Goal: Information Seeking & Learning: Check status

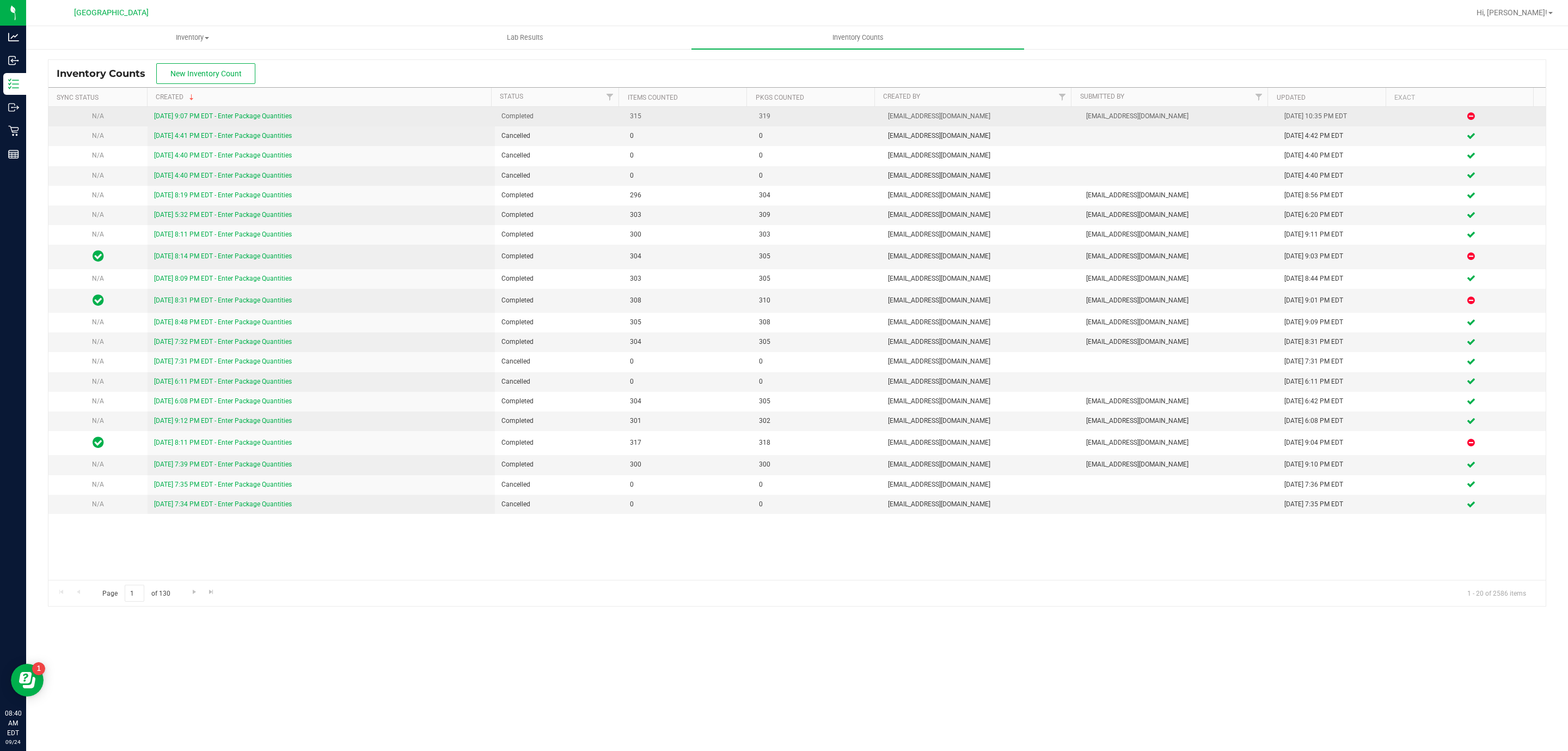
click at [266, 118] on link "9/23/25 9:07 PM EDT - Enter Package Quantities" at bounding box center [223, 116] width 138 height 8
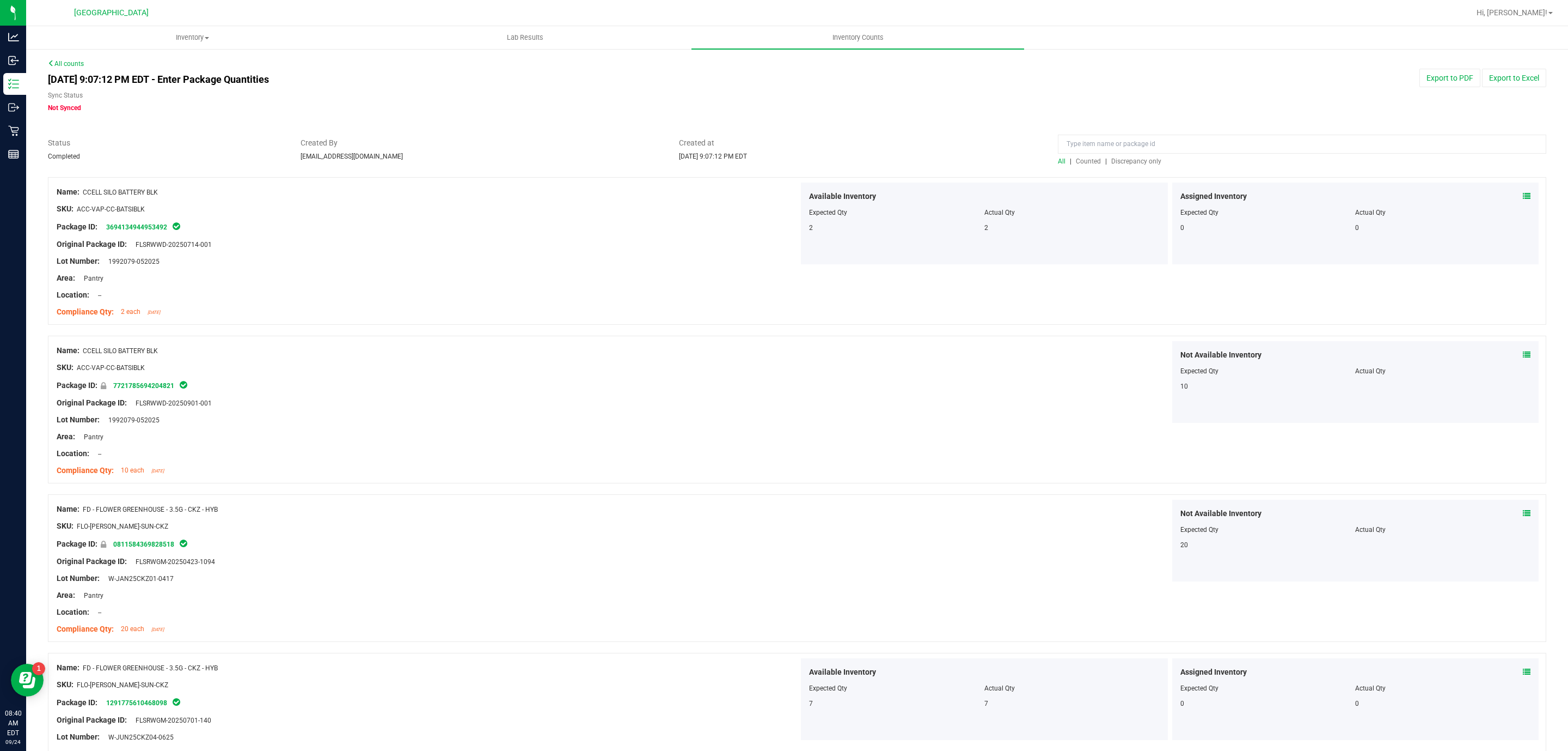
click at [1143, 161] on span "Discrepancy only" at bounding box center [1136, 161] width 50 height 8
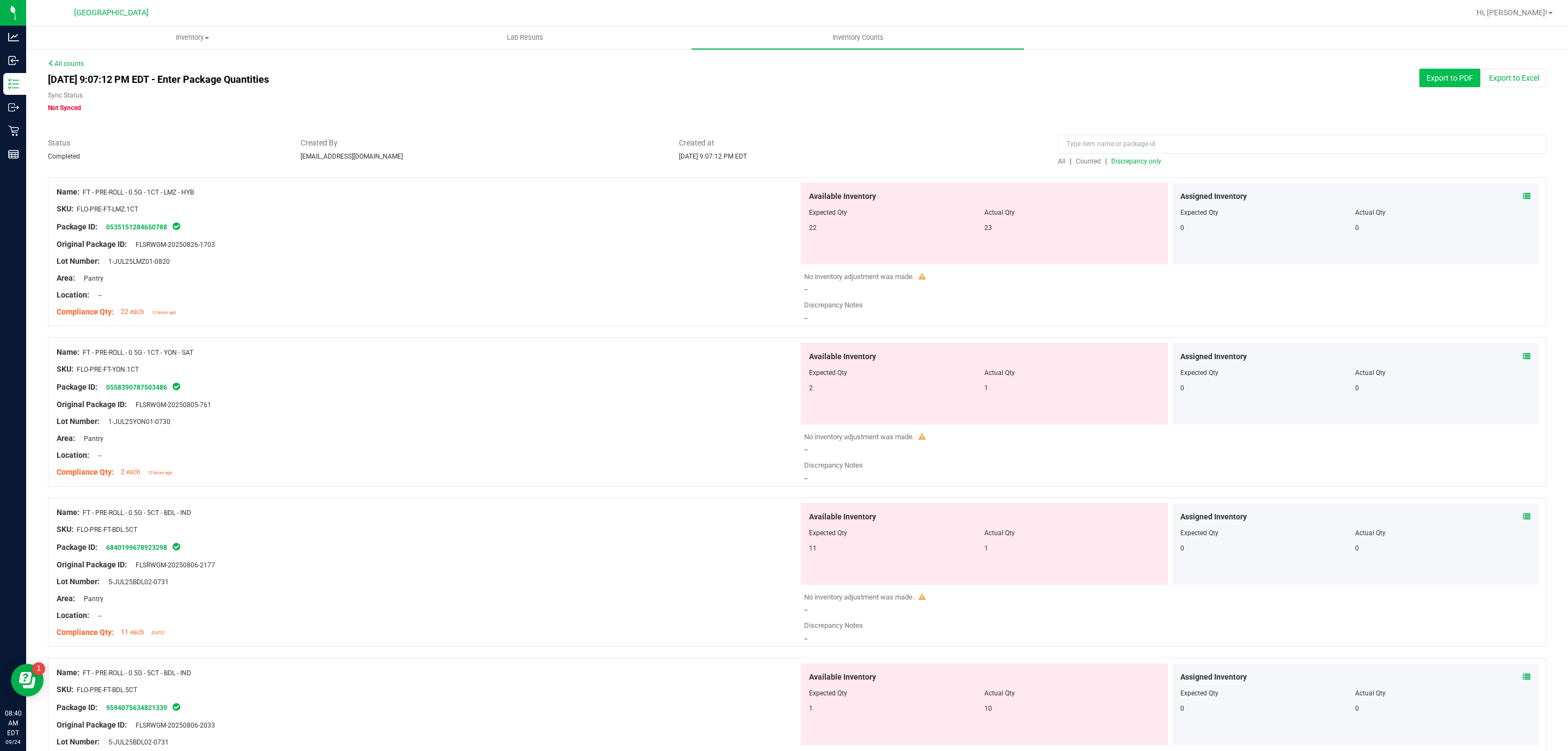
click at [1457, 80] on button "Export to PDF" at bounding box center [1450, 78] width 61 height 18
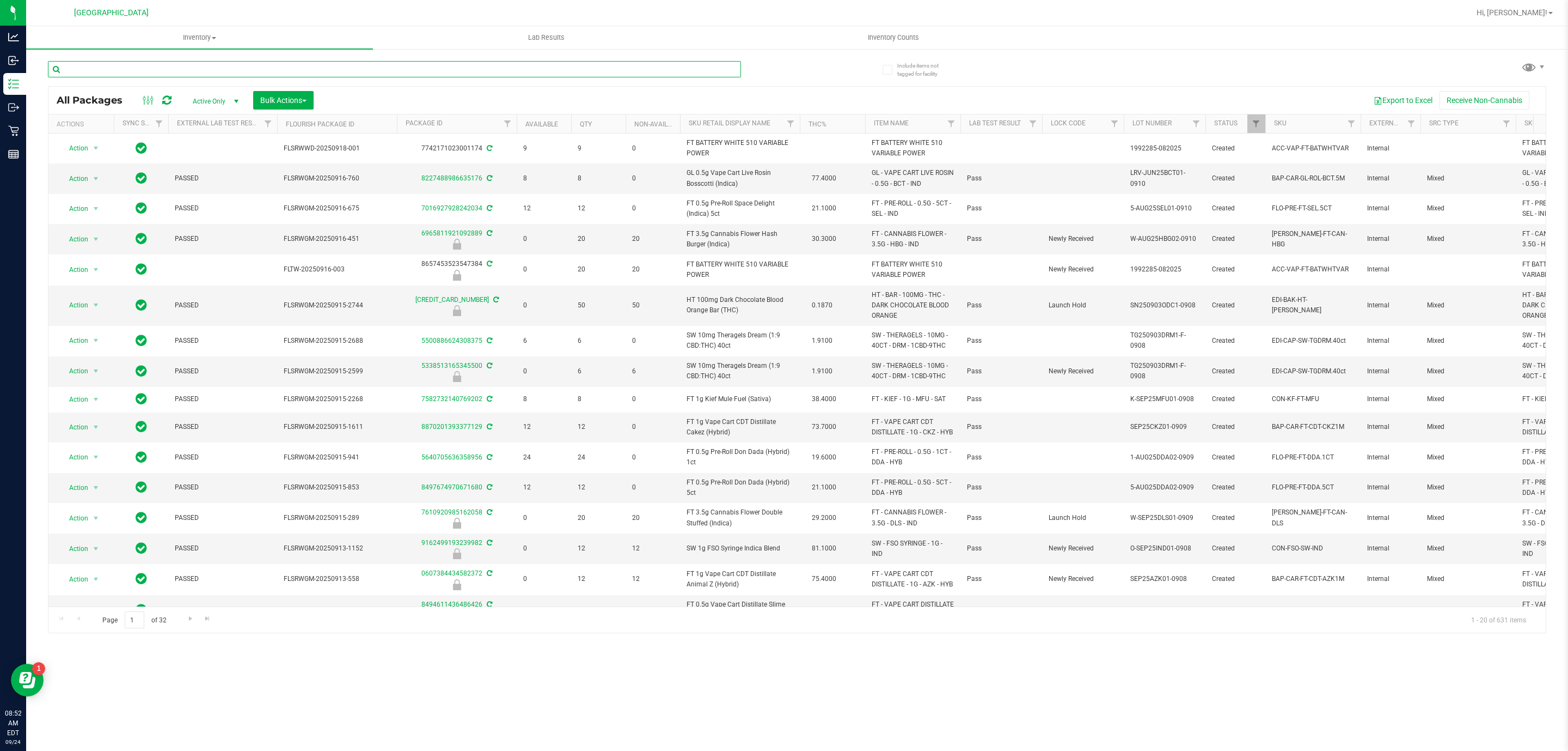
click at [124, 69] on input "text" at bounding box center [394, 69] width 693 height 16
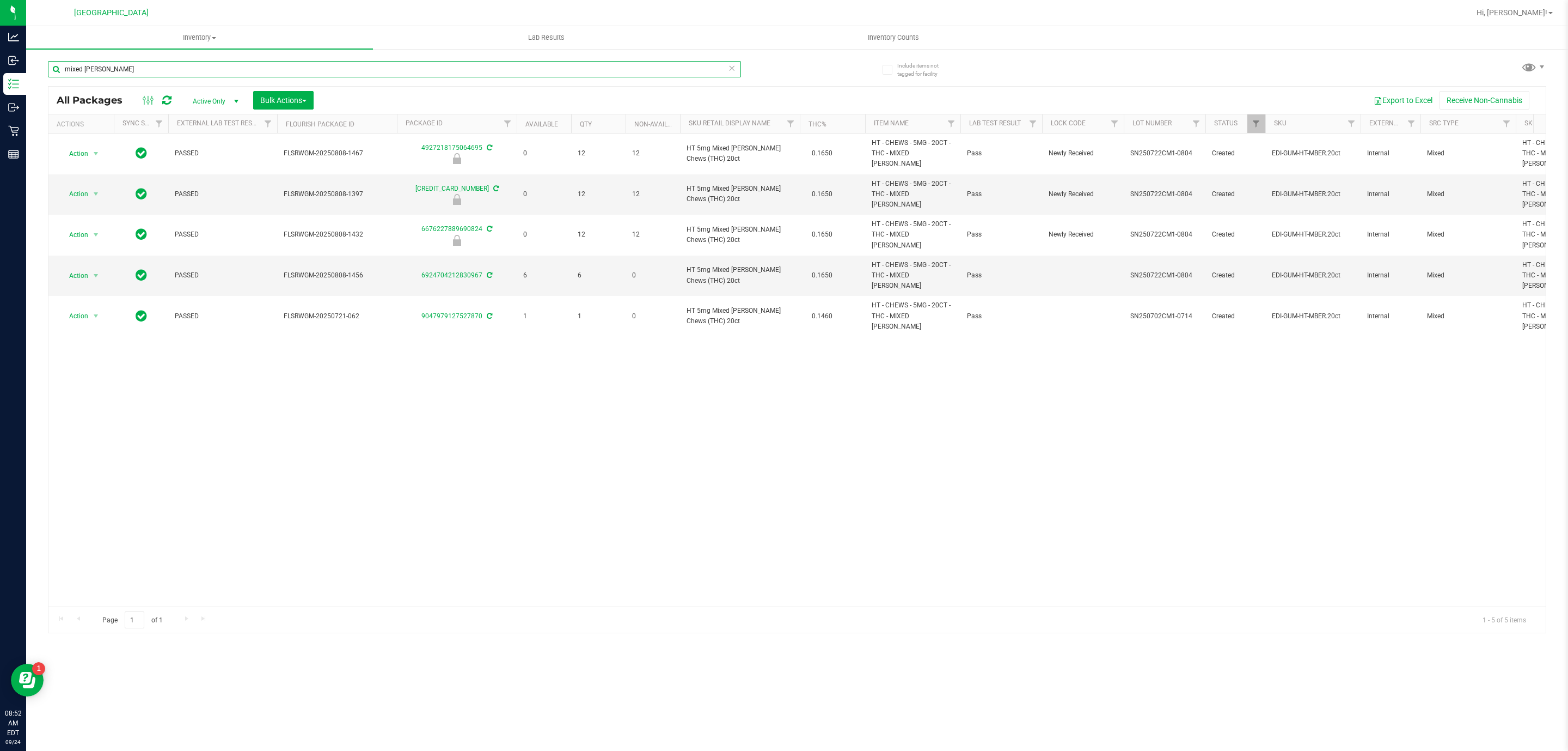
click at [307, 72] on input "mixed [PERSON_NAME]" at bounding box center [394, 69] width 693 height 16
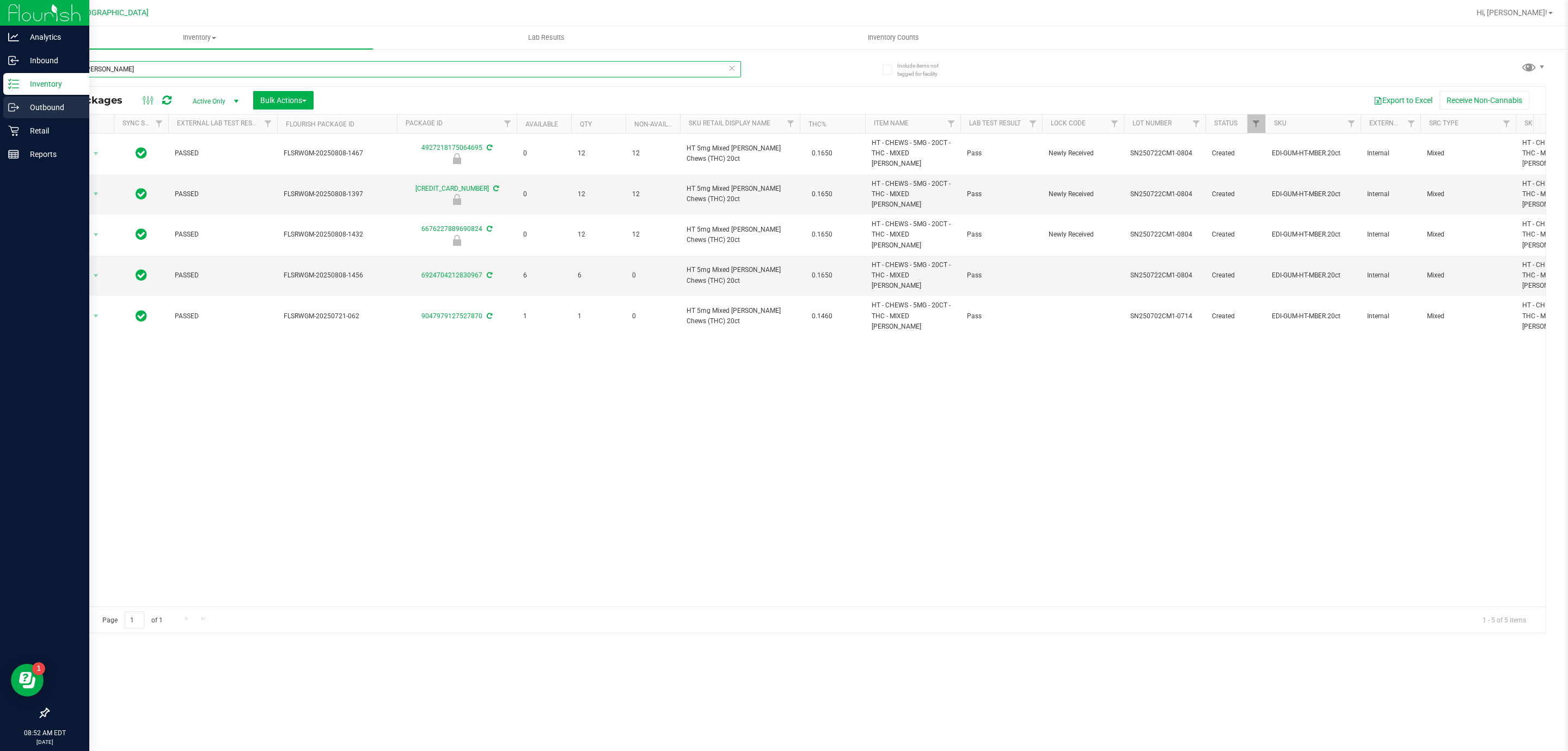
type input "mixed [PERSON_NAME]"
click at [54, 105] on p "Outbound" at bounding box center [51, 107] width 65 height 13
click at [56, 84] on p "Inventory" at bounding box center [51, 83] width 65 height 13
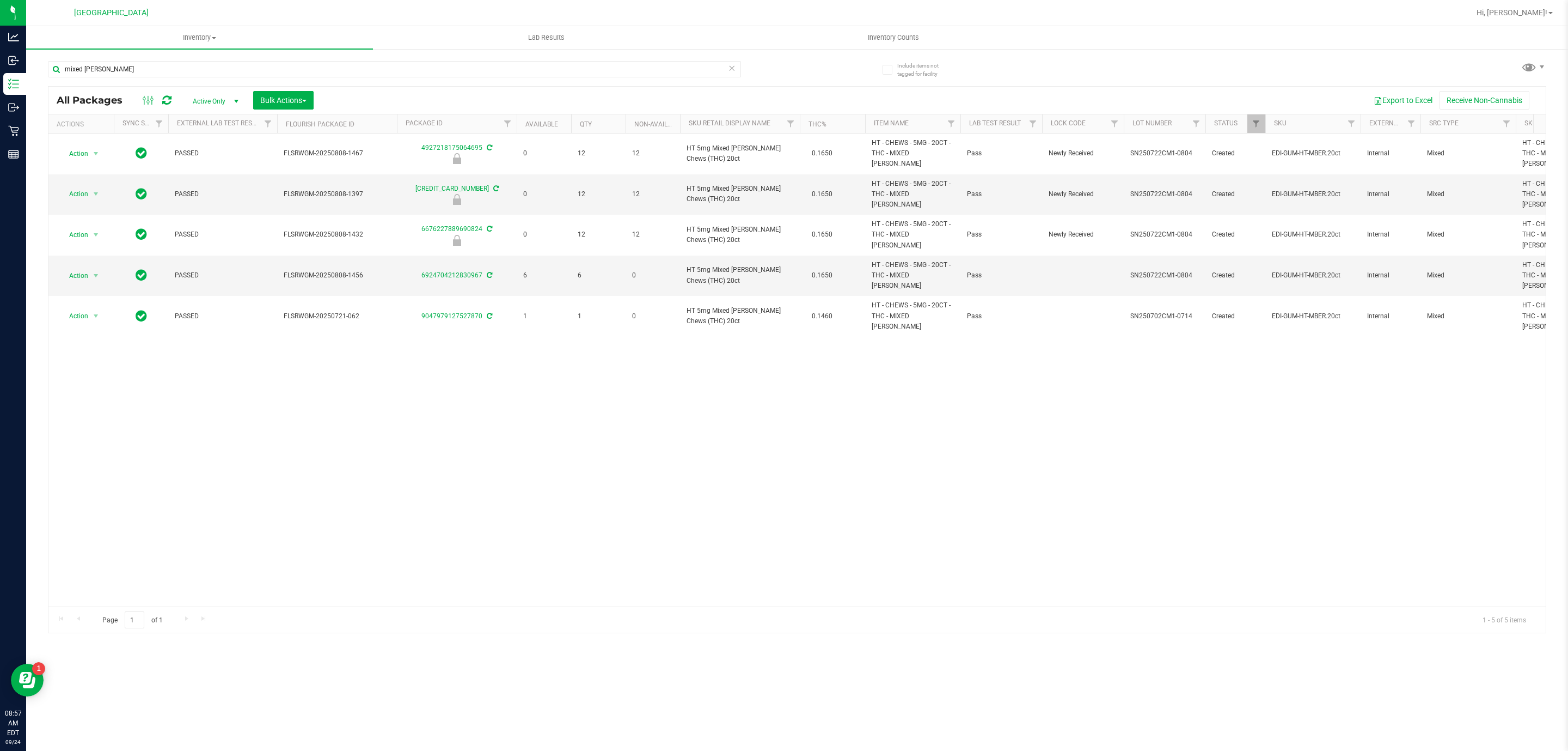
click at [203, 59] on div "mixed [PERSON_NAME]" at bounding box center [422, 68] width 749 height 35
click at [203, 66] on input "mixed [PERSON_NAME]" at bounding box center [394, 69] width 693 height 16
type input "m"
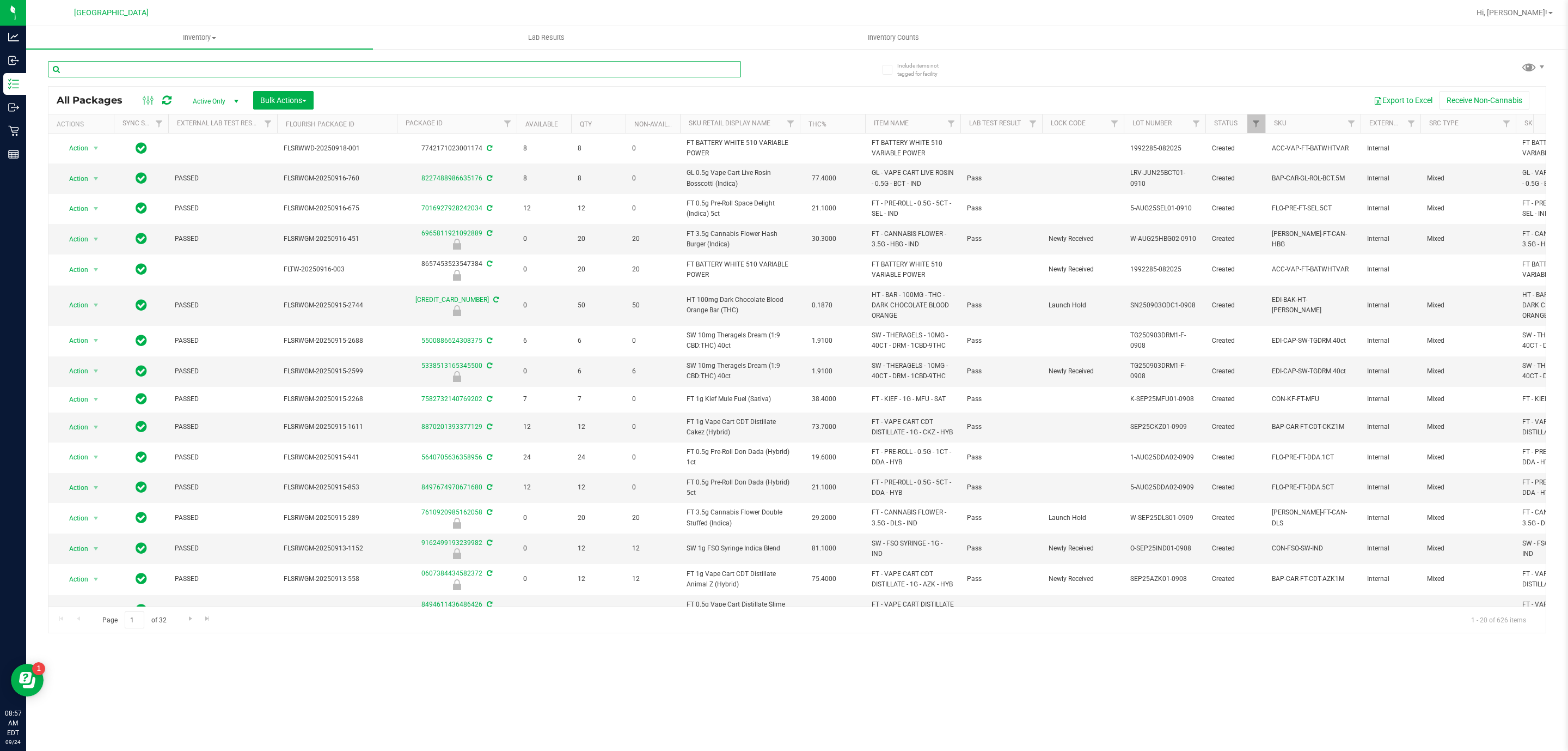
click at [347, 76] on input "text" at bounding box center [394, 69] width 693 height 16
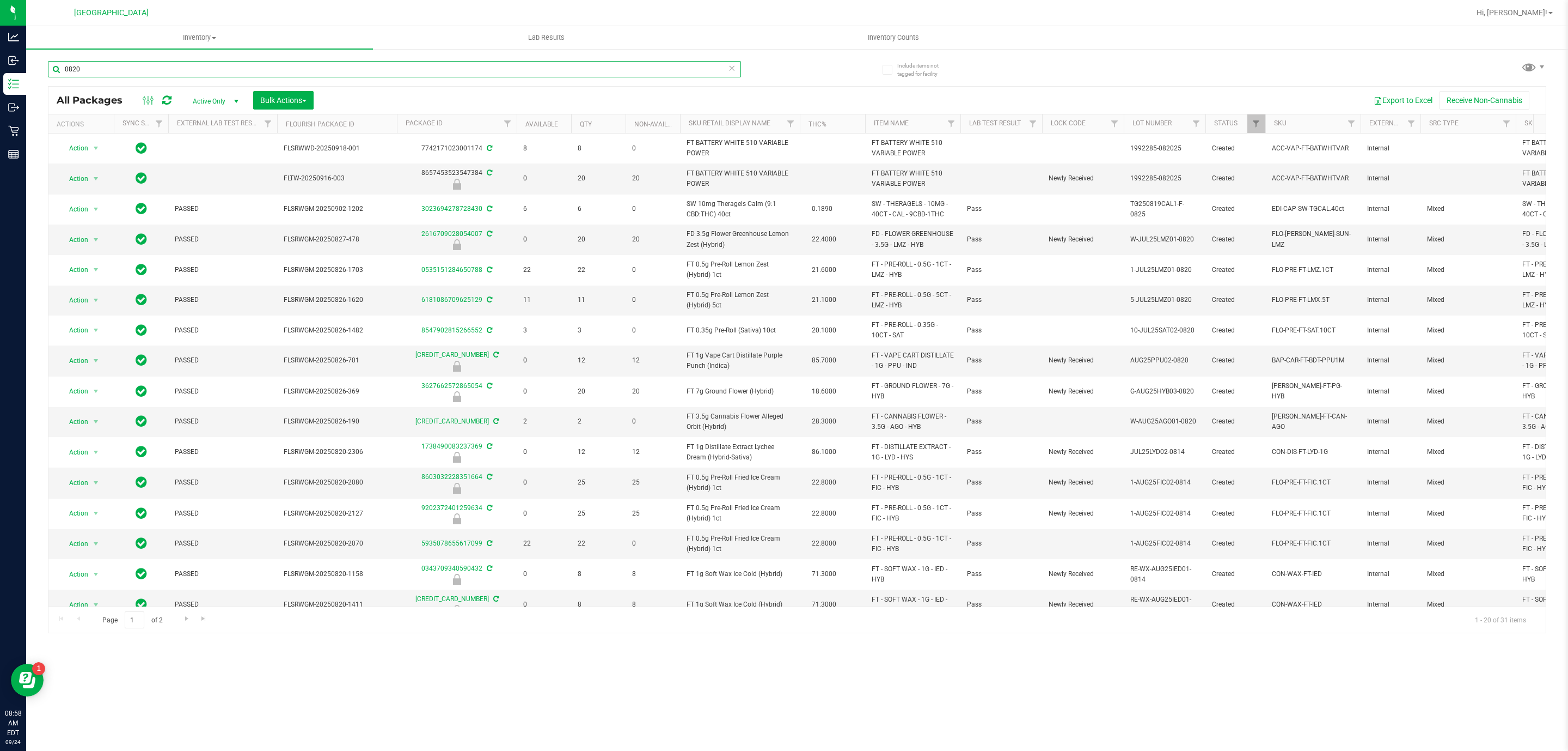
click at [312, 67] on input "0820" at bounding box center [394, 69] width 693 height 16
click at [329, 72] on input "0820" at bounding box center [394, 69] width 693 height 16
click at [330, 76] on input "0820" at bounding box center [394, 69] width 693 height 16
click at [343, 64] on input "0820" at bounding box center [394, 69] width 693 height 16
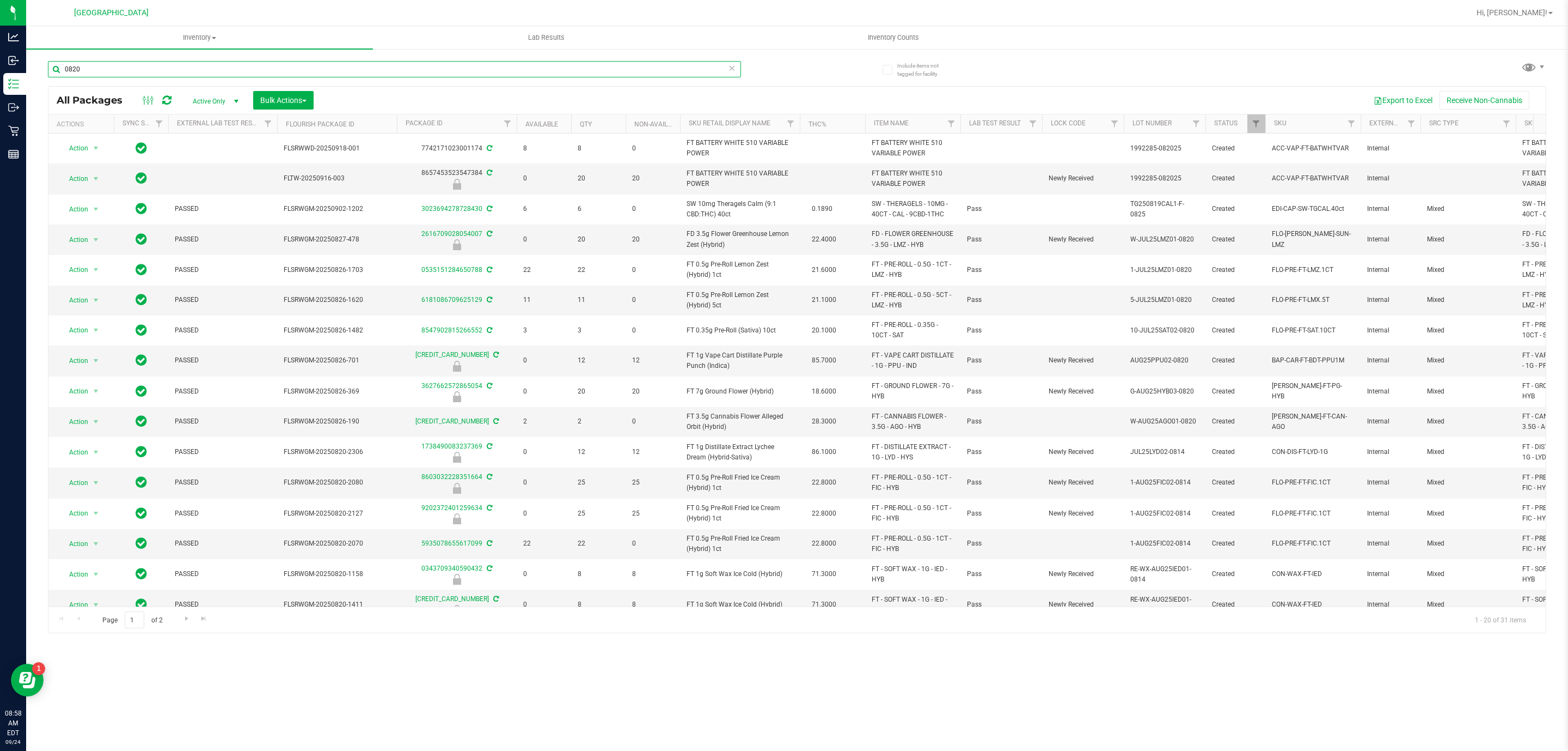
click at [343, 64] on input "0820" at bounding box center [394, 69] width 693 height 16
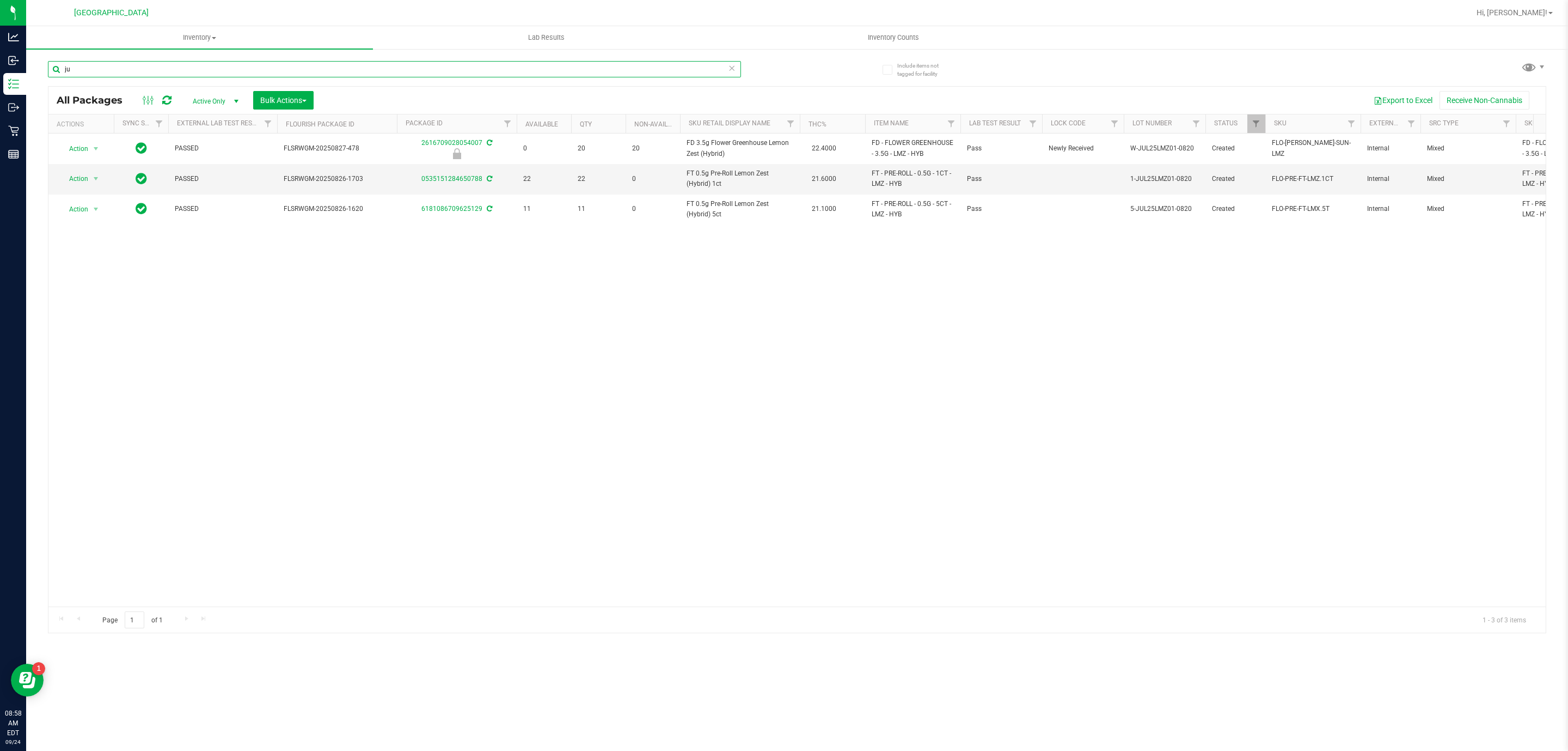
type input "j"
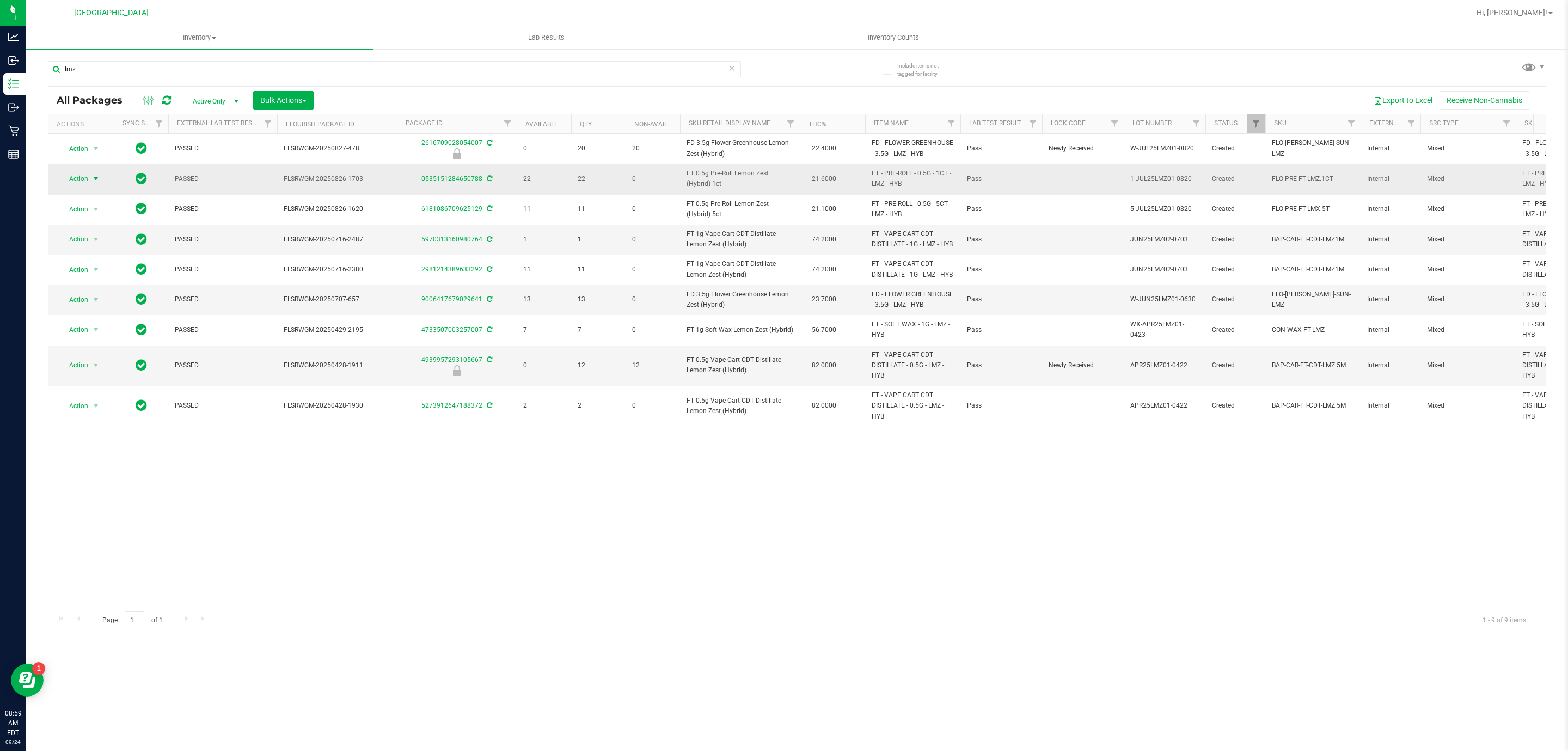
click at [92, 182] on span "select" at bounding box center [96, 178] width 9 height 9
click at [613, 182] on span "22" at bounding box center [598, 178] width 41 height 10
click at [472, 67] on input "lmz" at bounding box center [394, 69] width 693 height 16
click at [474, 67] on input "lmz" at bounding box center [394, 69] width 693 height 16
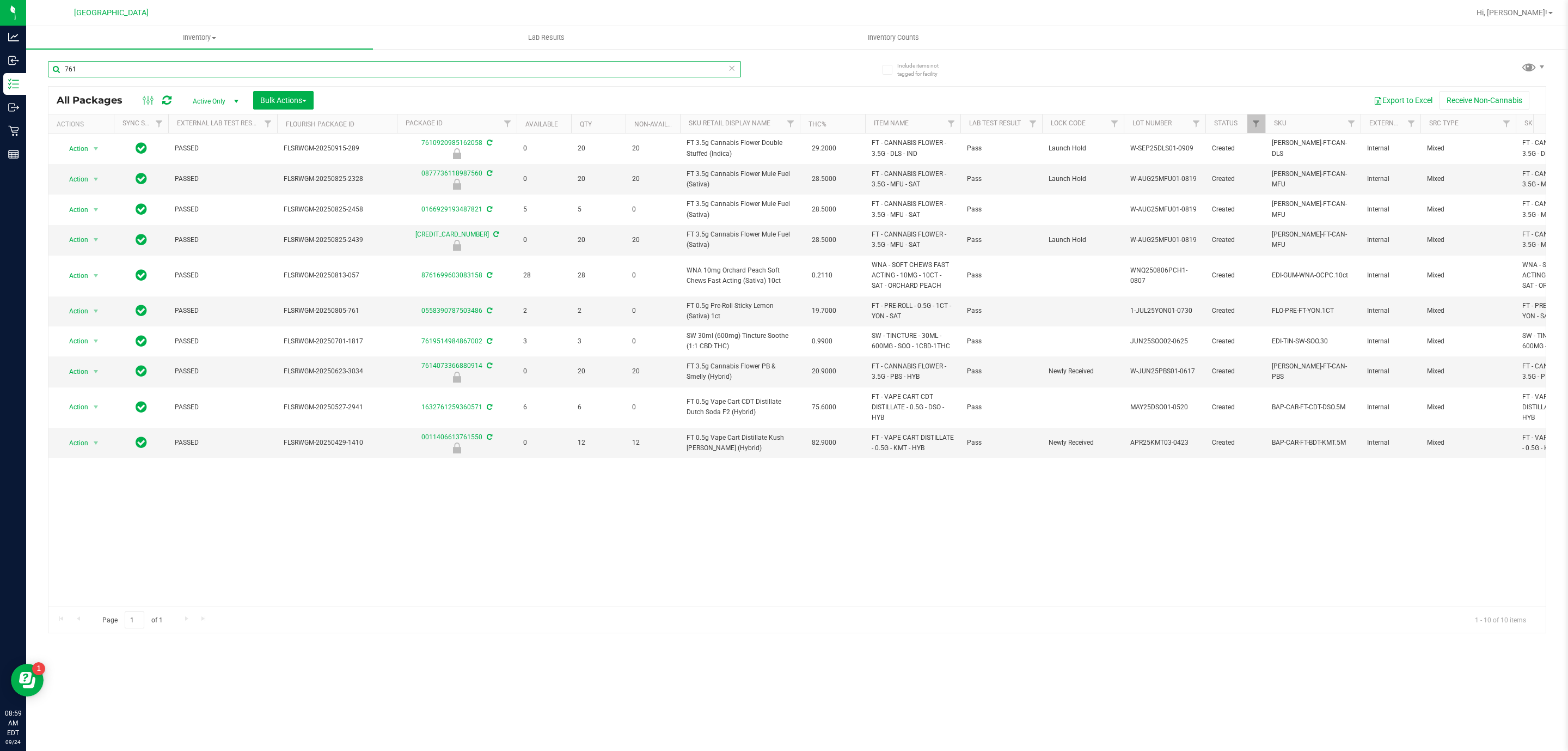
click at [549, 68] on input "761" at bounding box center [394, 69] width 693 height 16
click at [550, 68] on input "761" at bounding box center [394, 69] width 693 height 16
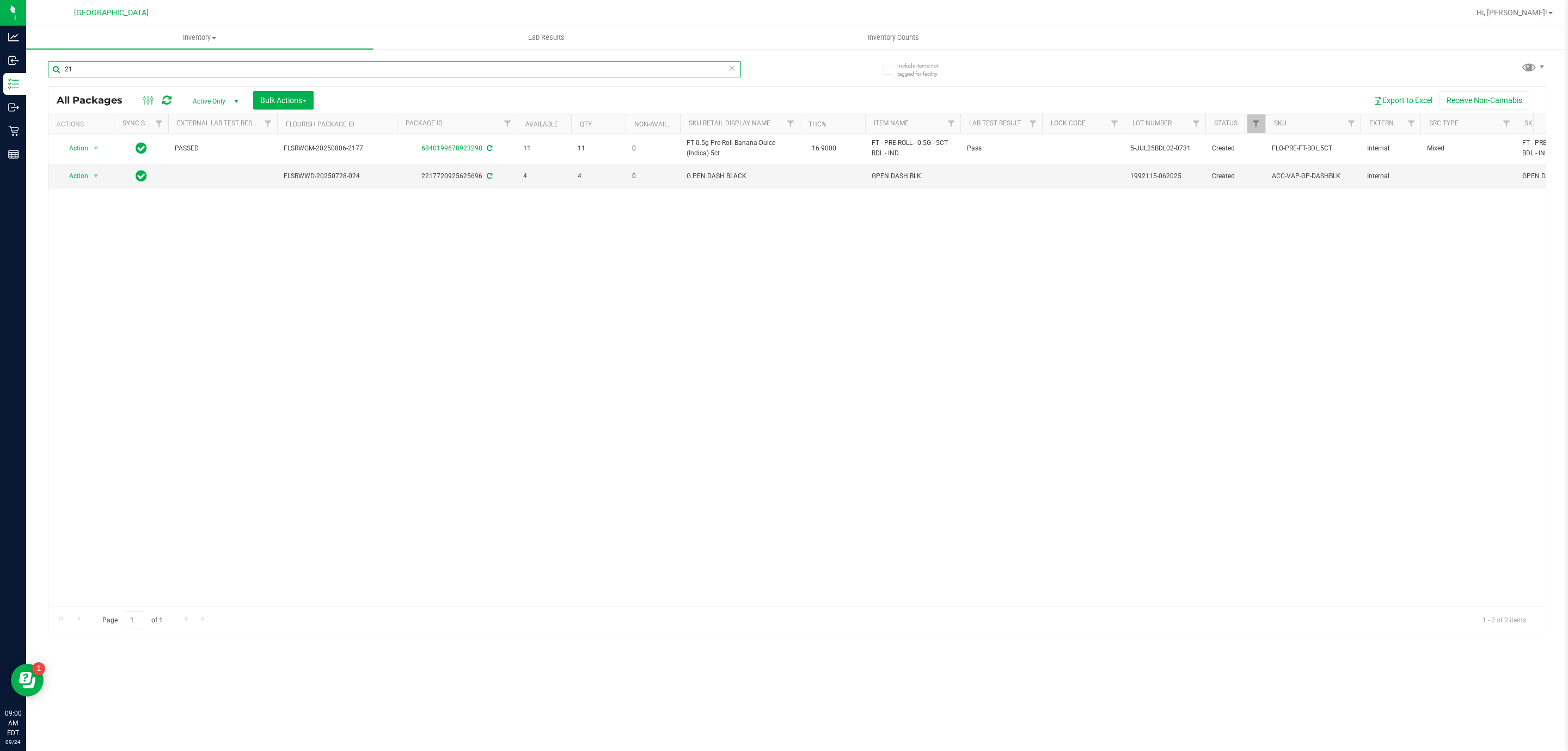
type input "2"
click at [592, 70] on input "2177" at bounding box center [394, 69] width 693 height 16
click at [475, 68] on input "1637" at bounding box center [394, 69] width 693 height 16
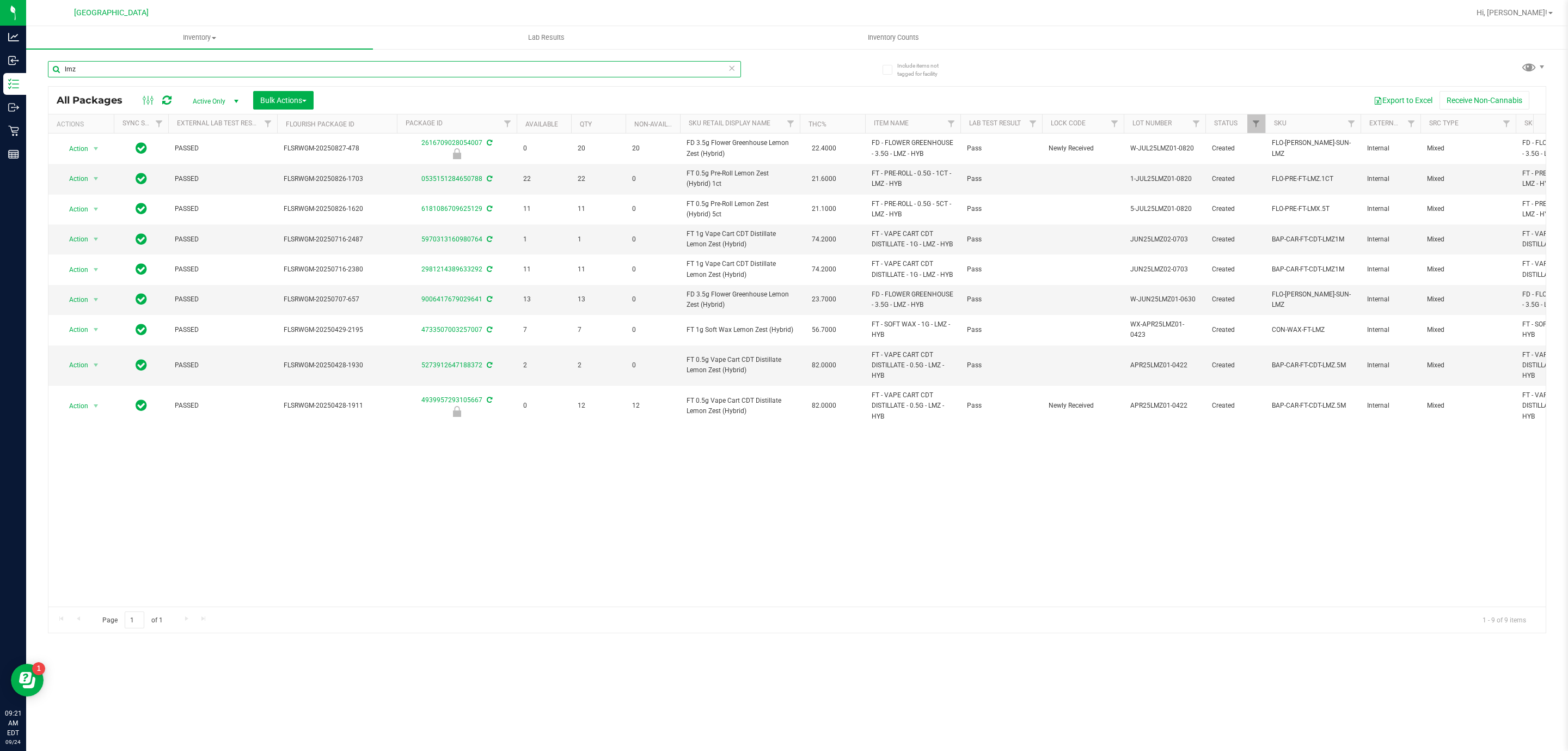
click at [382, 71] on input "lmz" at bounding box center [394, 69] width 693 height 16
click at [382, 69] on input "lmz" at bounding box center [394, 69] width 693 height 16
paste input "SN250728DC1-0804"
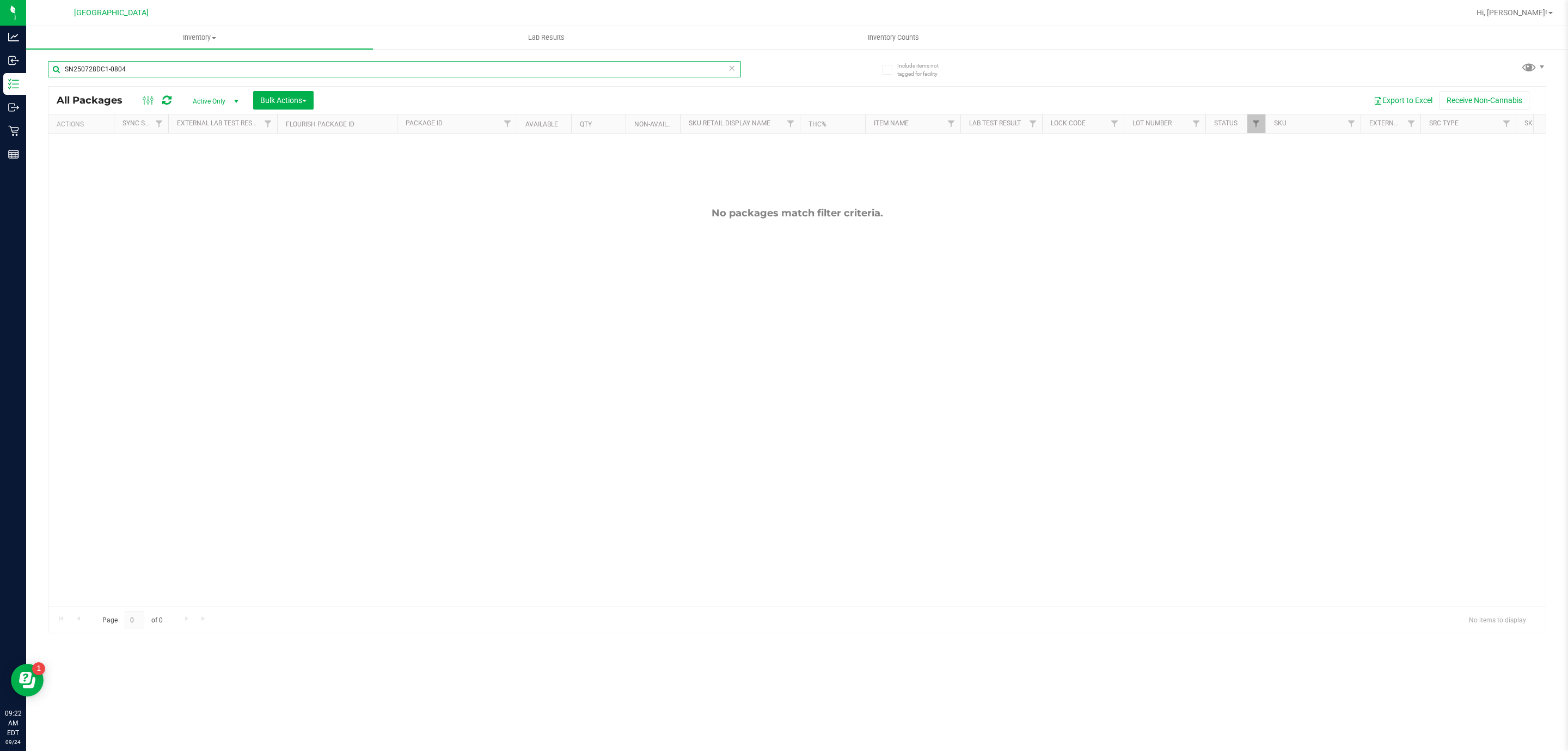
type input "SN250728DC1-0804"
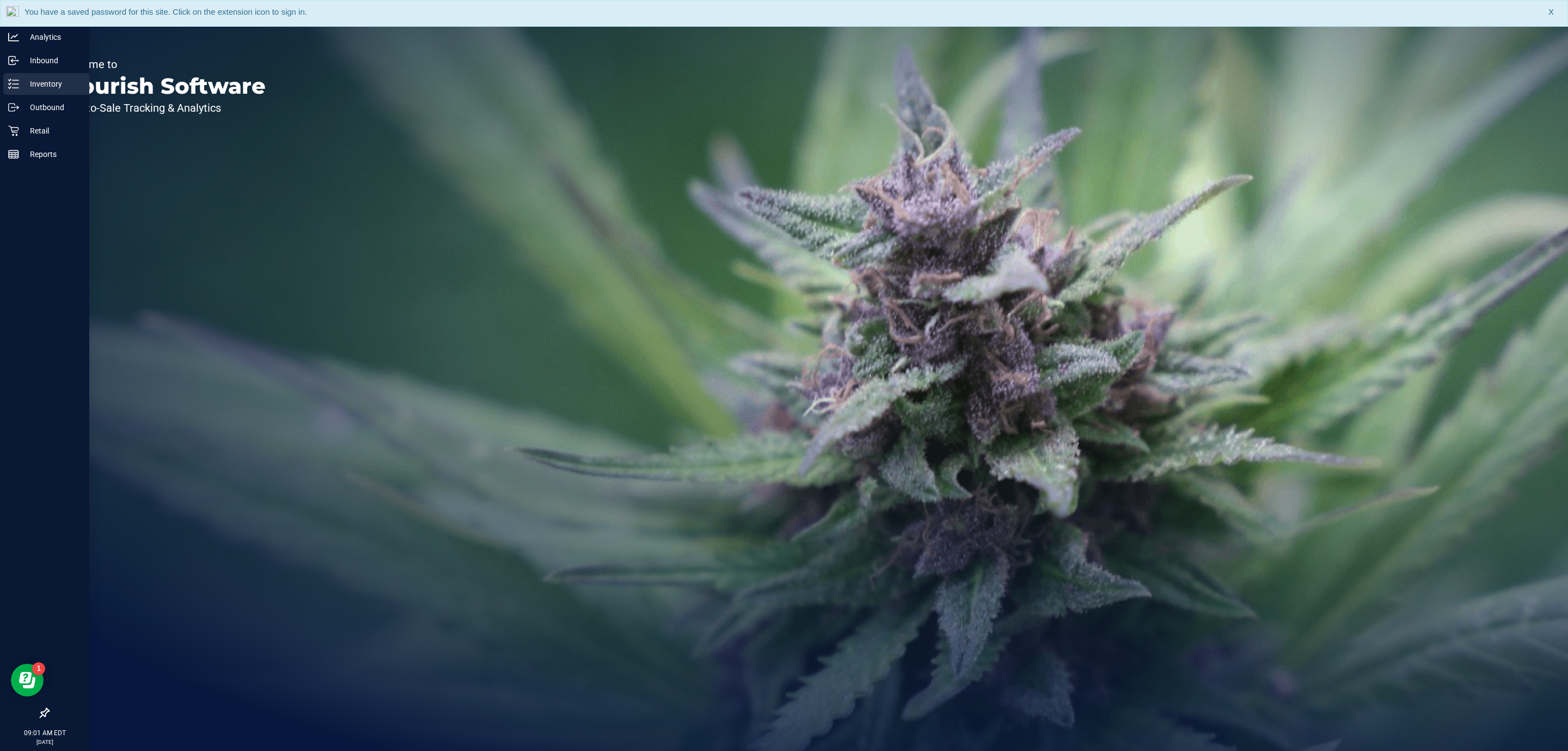
click at [33, 80] on p "Inventory" at bounding box center [51, 83] width 65 height 13
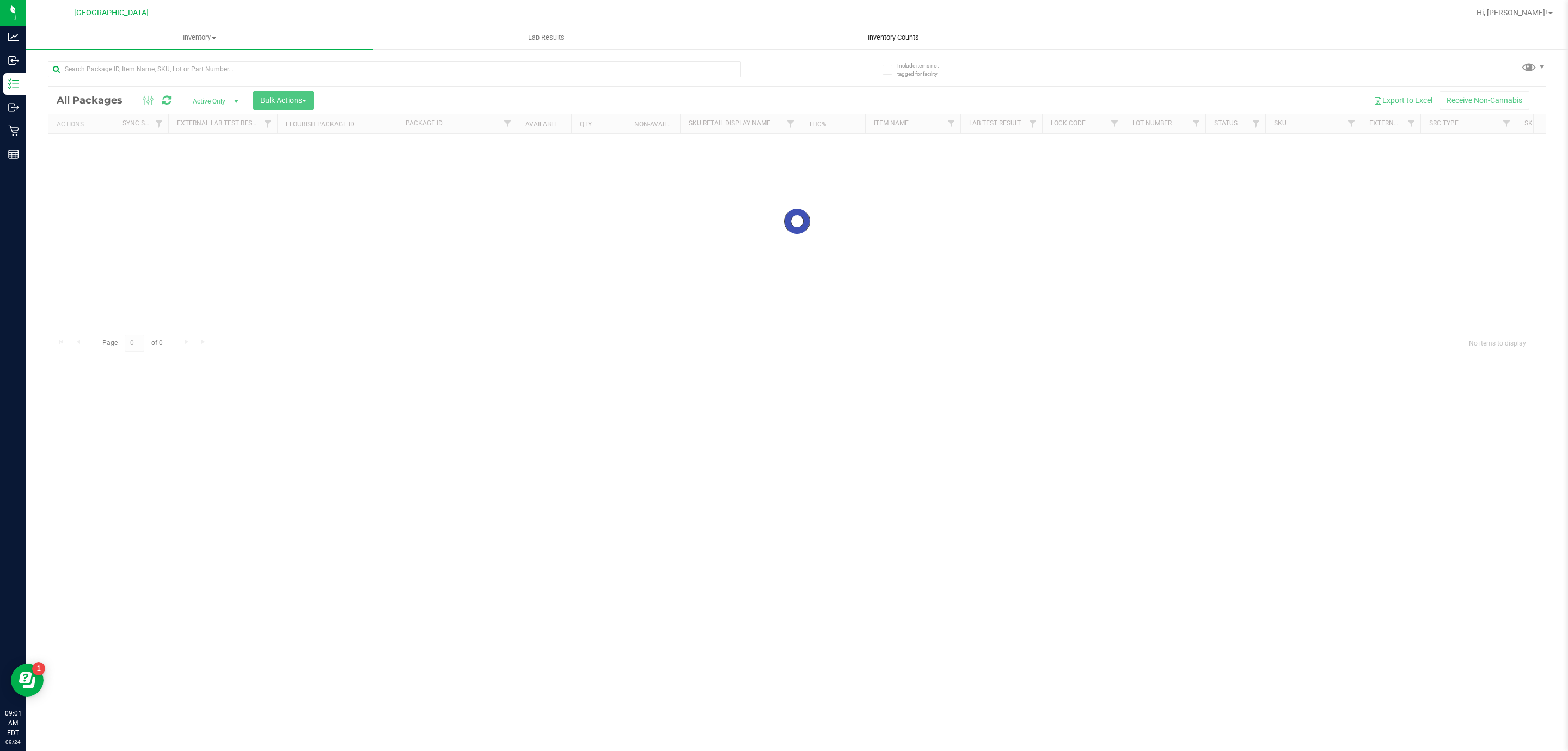
click at [890, 30] on uib-tab-heading "Inventory Counts" at bounding box center [893, 38] width 346 height 22
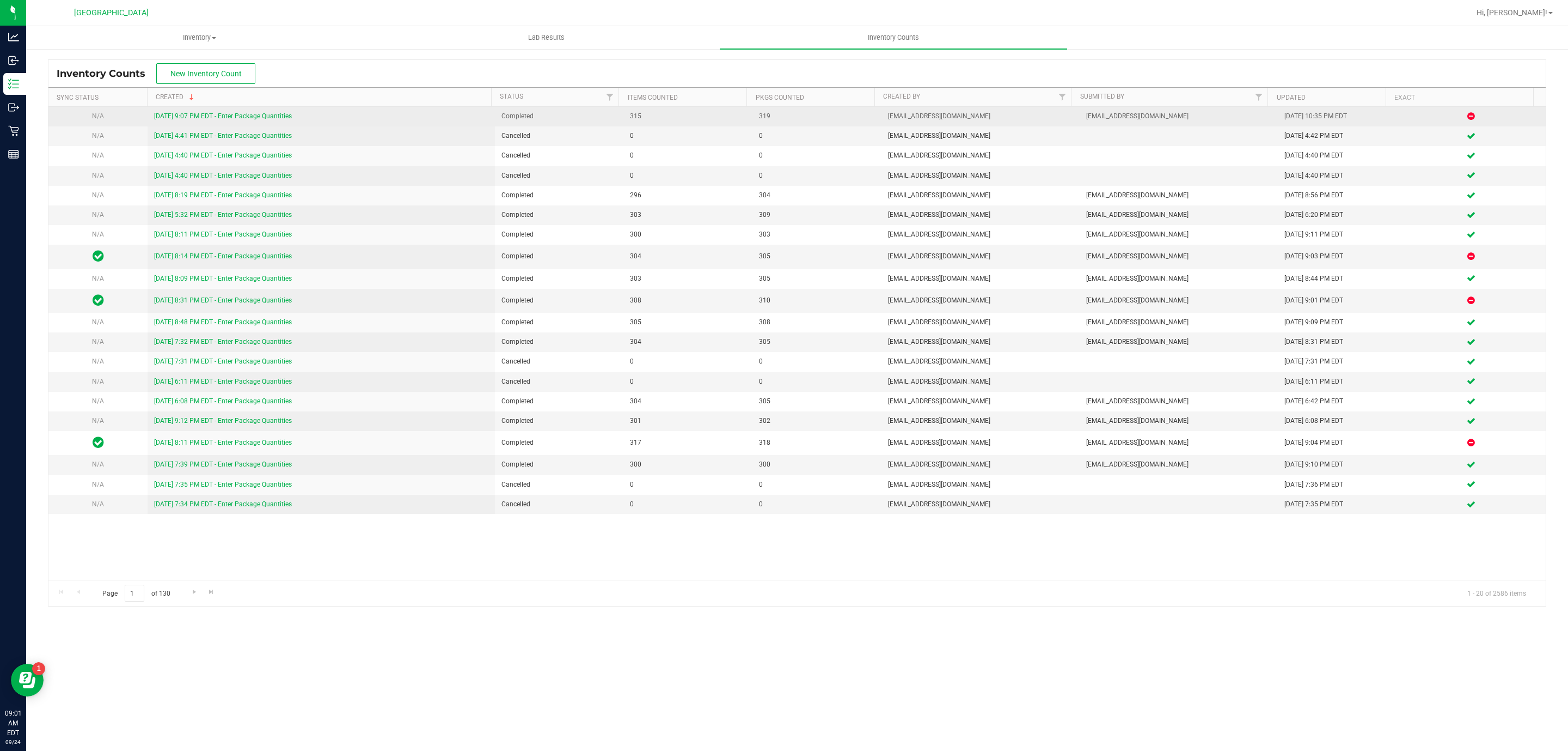
click at [242, 120] on link "9/23/25 9:07 PM EDT - Enter Package Quantities" at bounding box center [223, 116] width 138 height 8
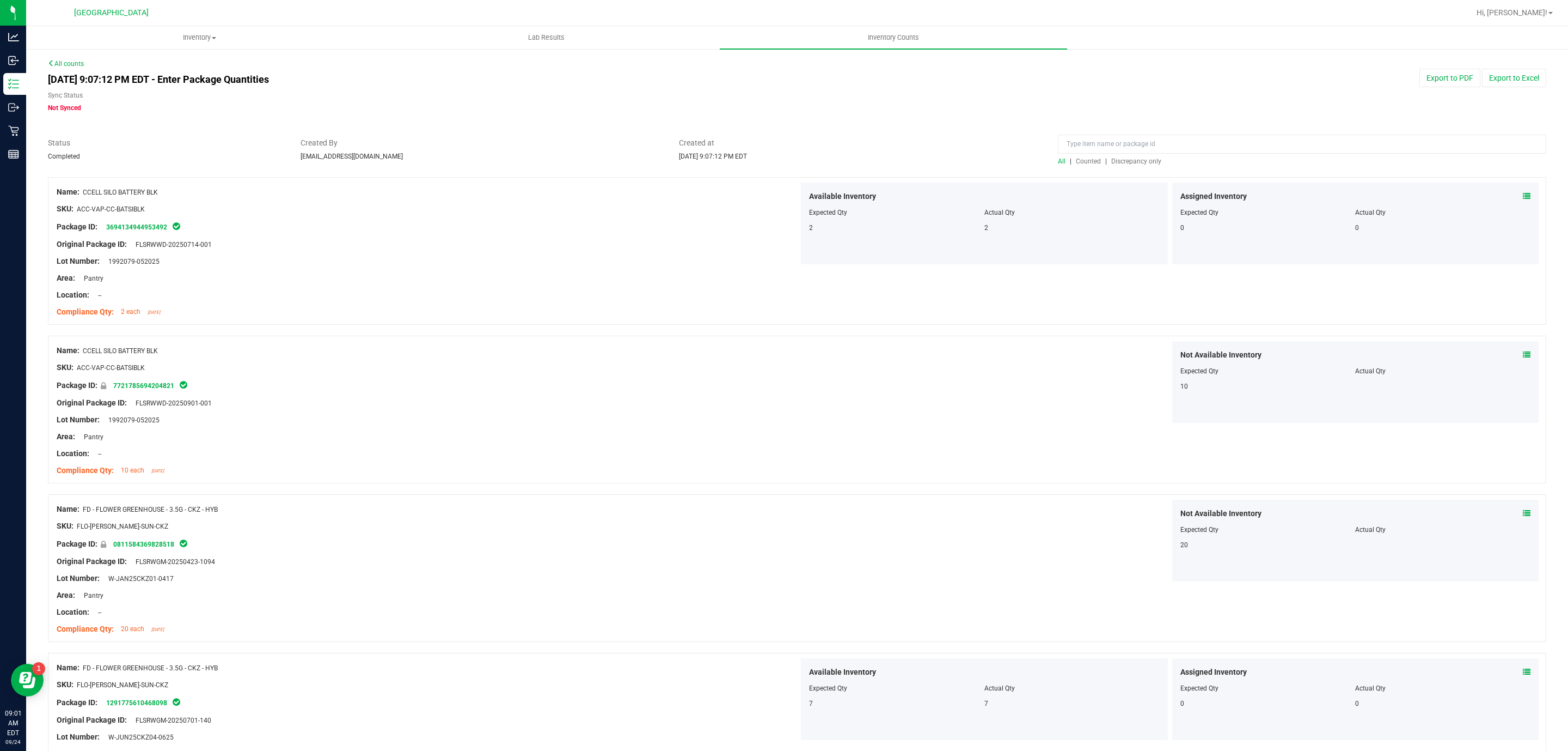
click at [1138, 172] on div at bounding box center [797, 172] width 1499 height 11
click at [1136, 163] on span "Discrepancy only" at bounding box center [1136, 161] width 50 height 8
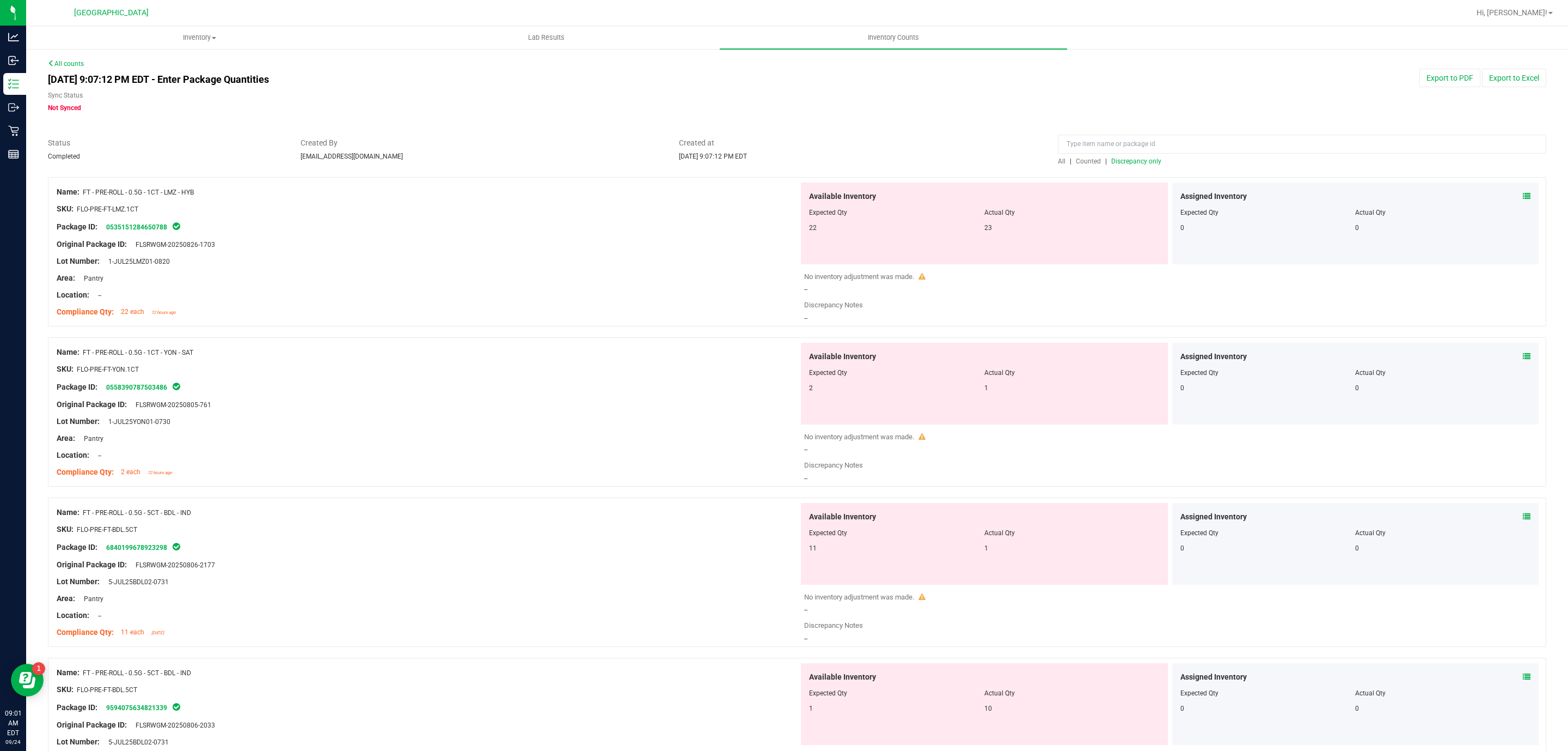
click at [923, 291] on div "No inventory adjustment was made. --" at bounding box center [1172, 283] width 737 height 23
click at [1523, 197] on icon at bounding box center [1527, 196] width 8 height 8
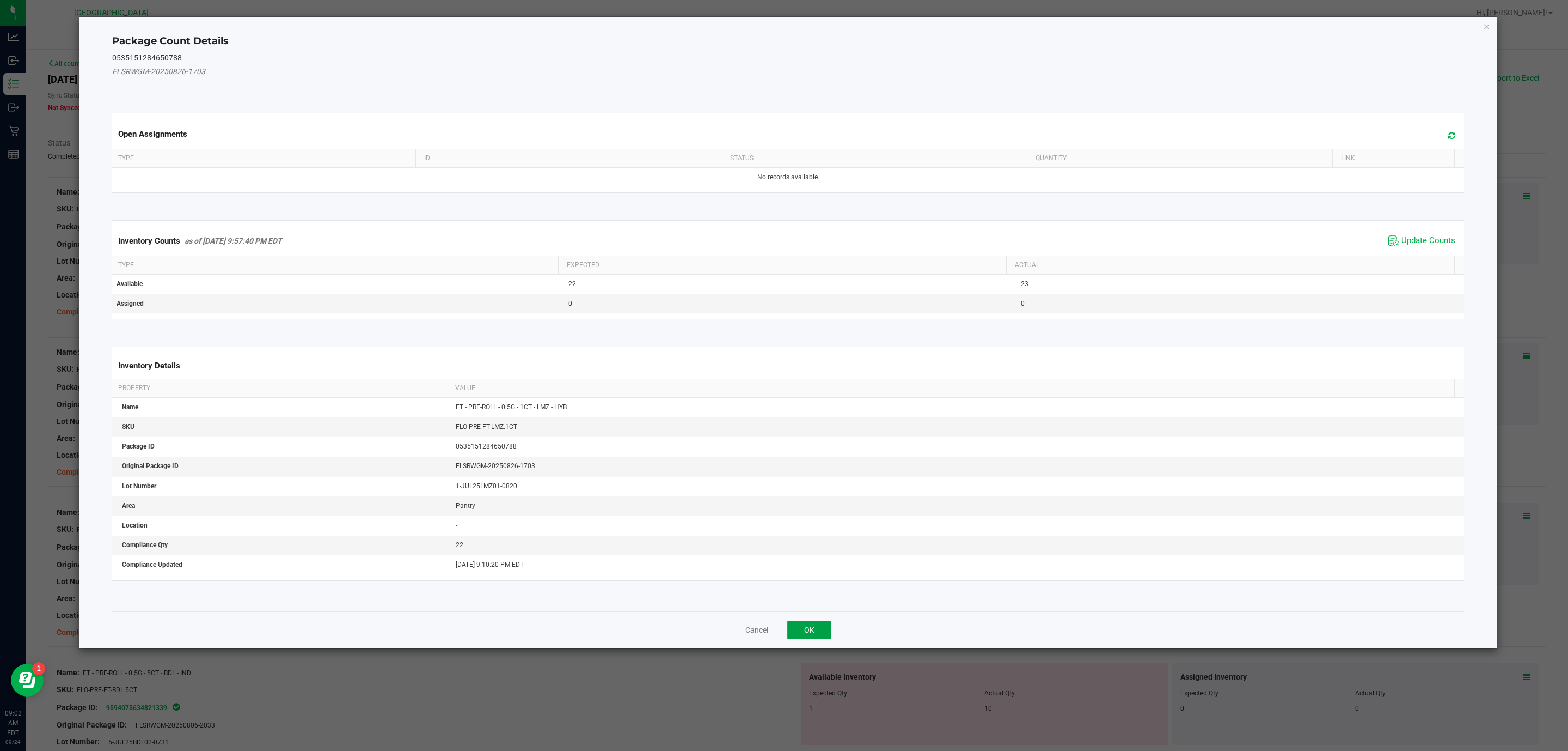
click at [812, 632] on button "OK" at bounding box center [809, 630] width 44 height 18
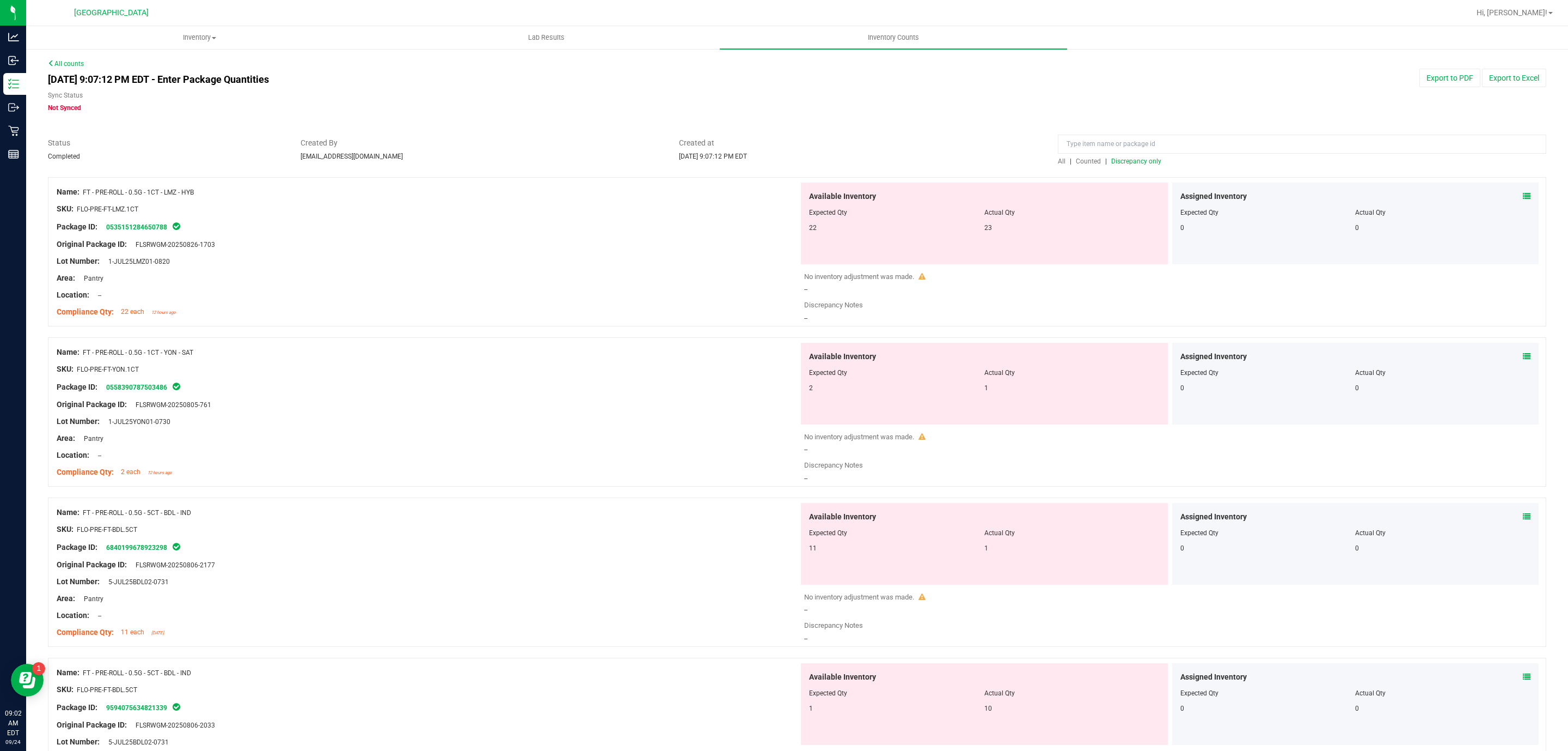
click at [1523, 194] on icon at bounding box center [1527, 196] width 8 height 8
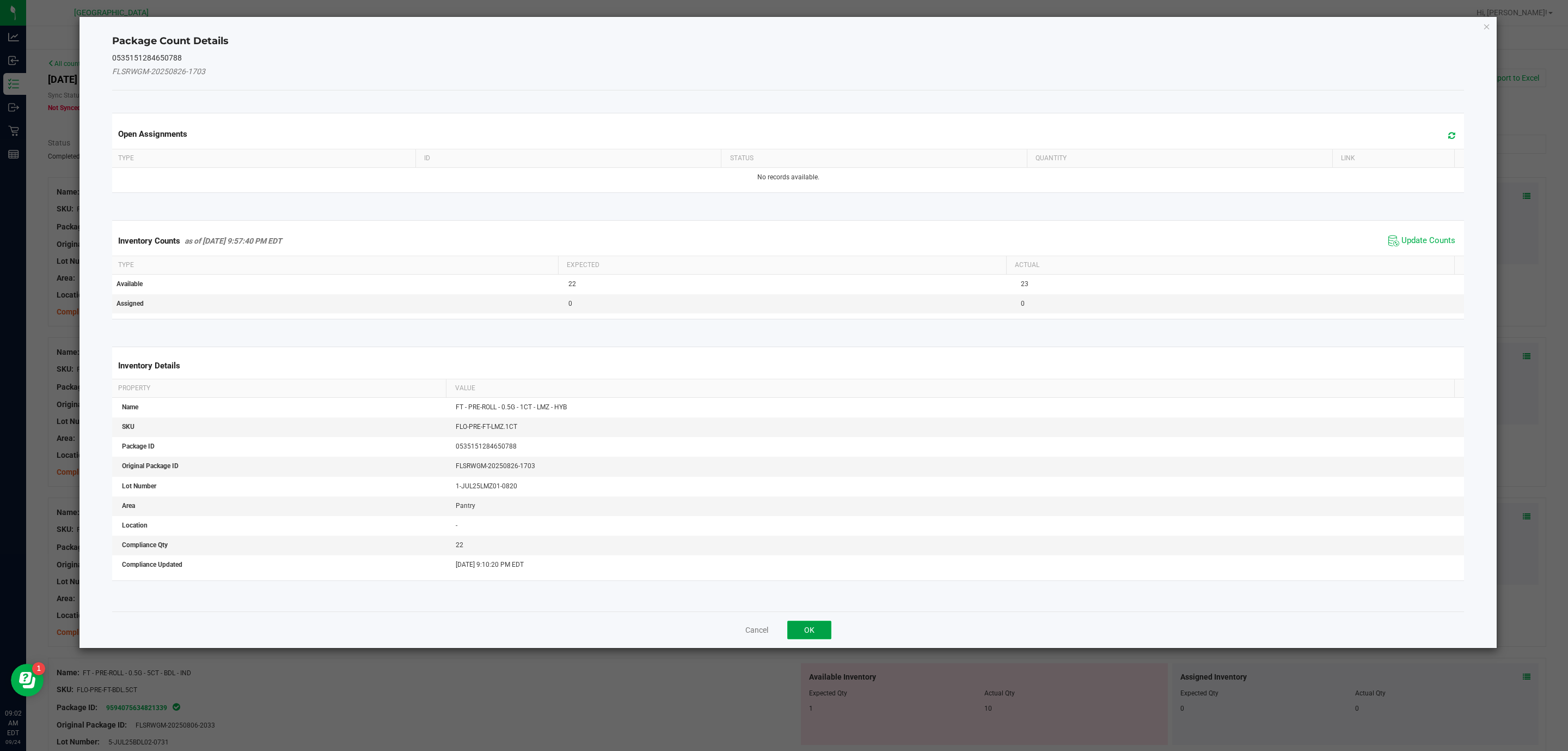
click at [806, 639] on button "OK" at bounding box center [809, 630] width 44 height 18
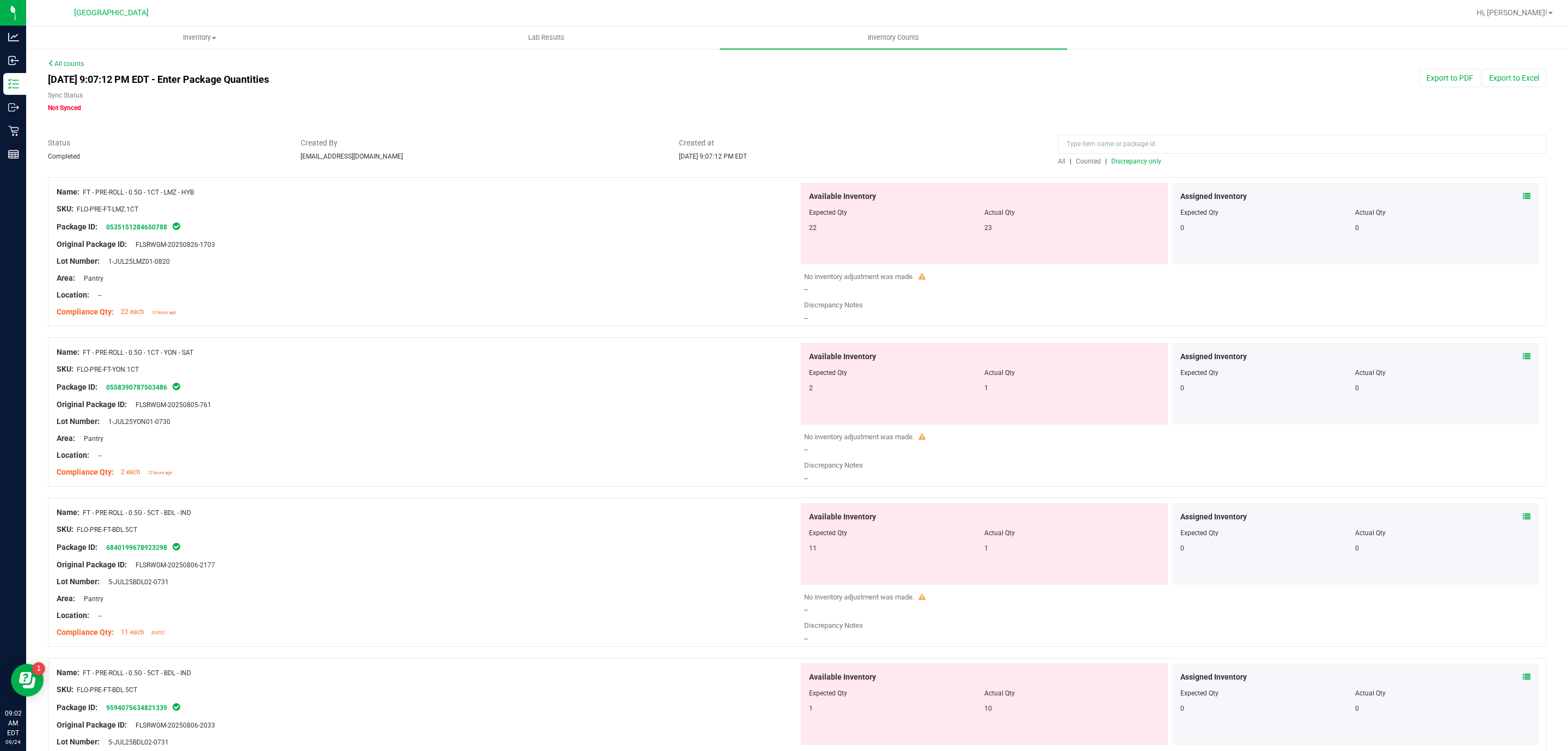
click at [1523, 194] on icon at bounding box center [1527, 196] width 8 height 8
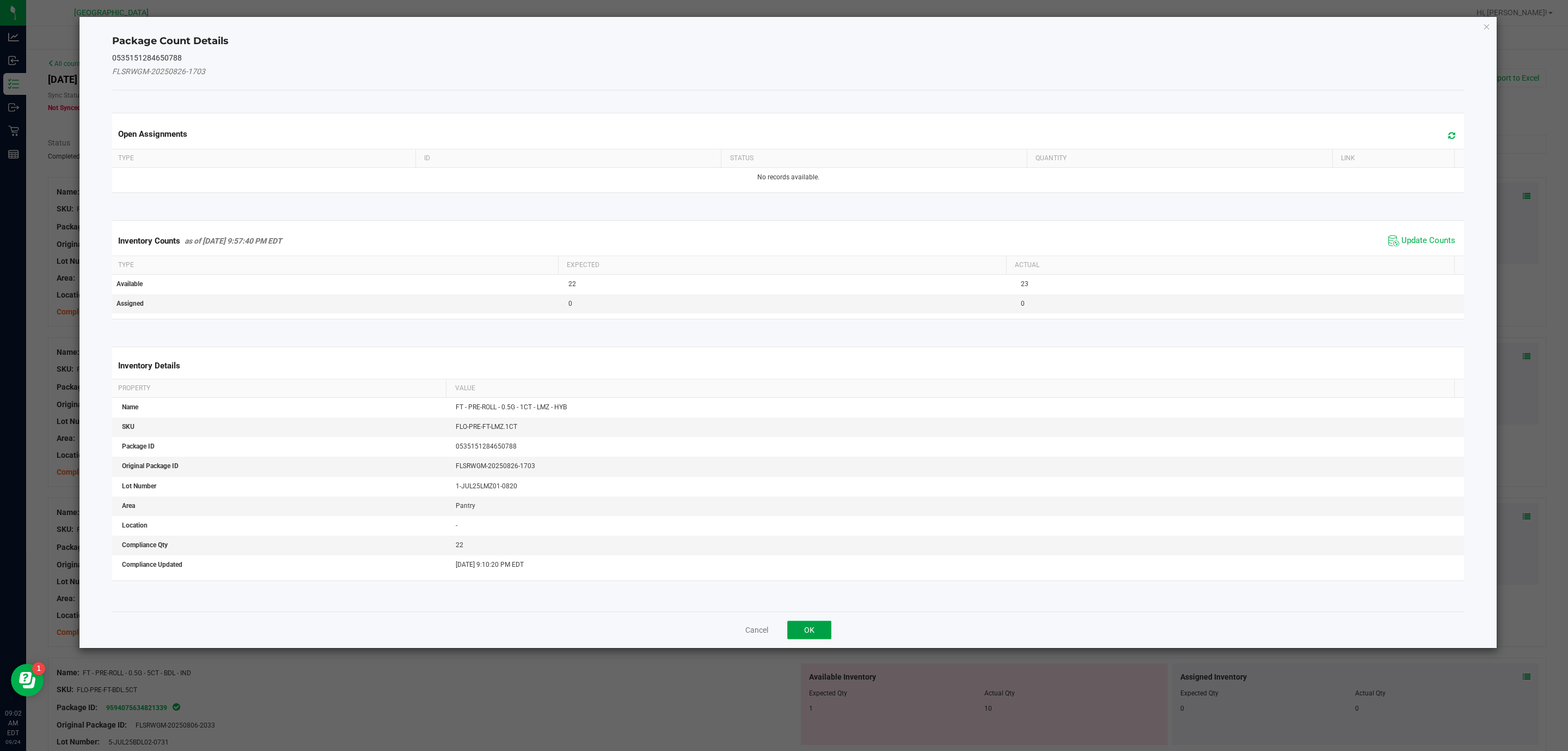
click at [820, 624] on button "OK" at bounding box center [809, 630] width 44 height 18
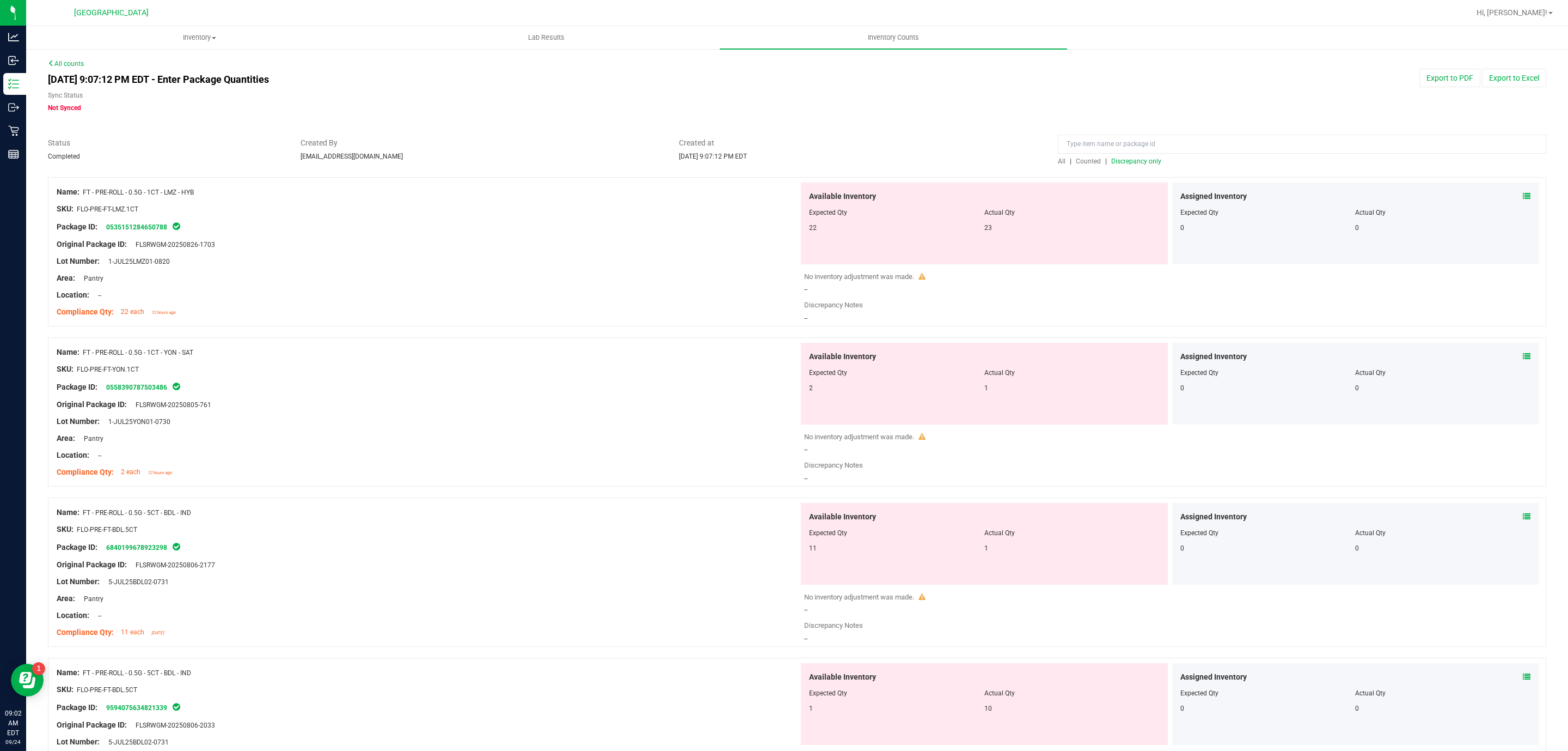
click at [1523, 191] on span at bounding box center [1527, 196] width 8 height 12
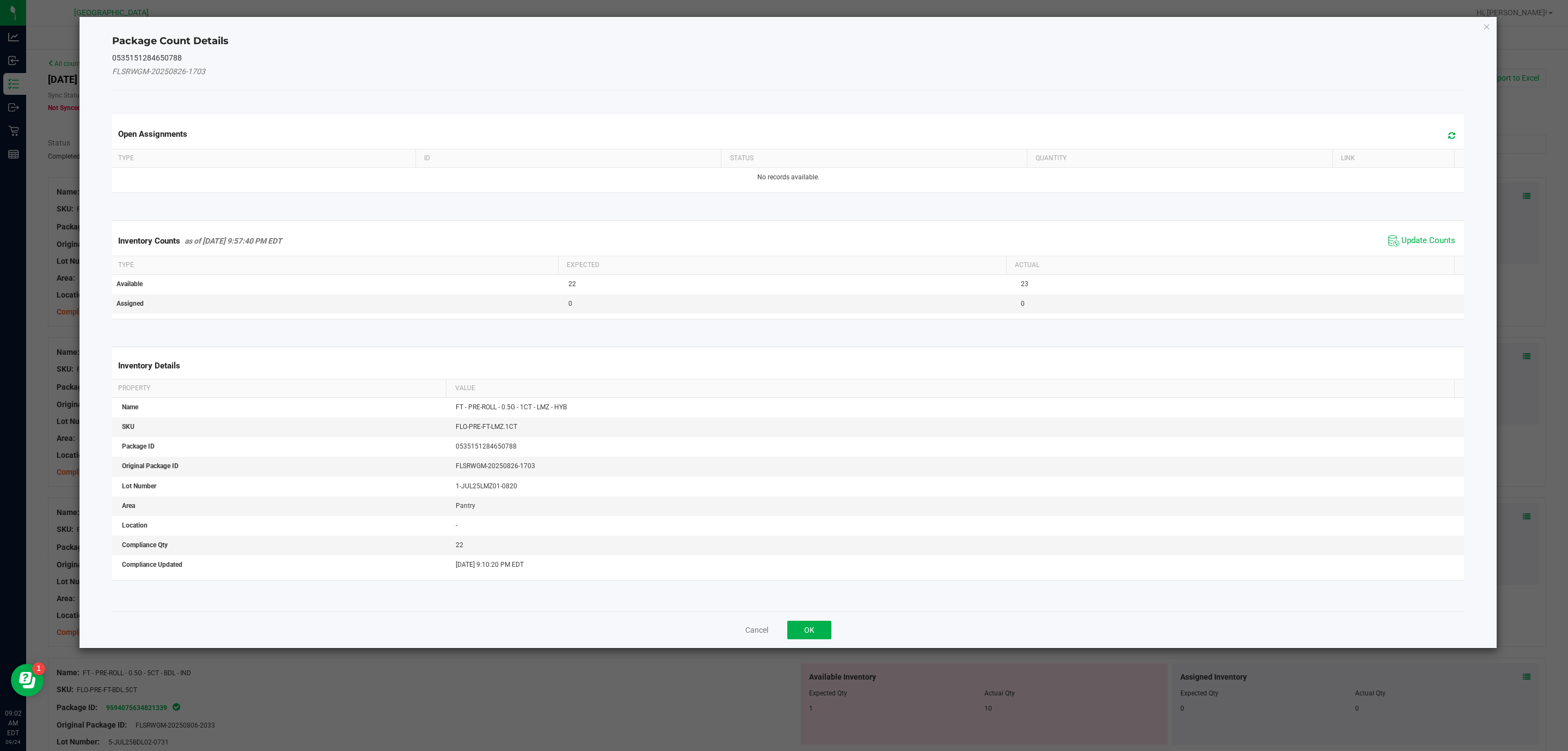
click at [1514, 201] on ngb-modal-window "Package Count Details 0535151284650788 FLSRWGM-20250826-1703 Open Assignments T…" at bounding box center [788, 375] width 1576 height 751
click at [1407, 239] on span "Update Counts" at bounding box center [1428, 241] width 54 height 11
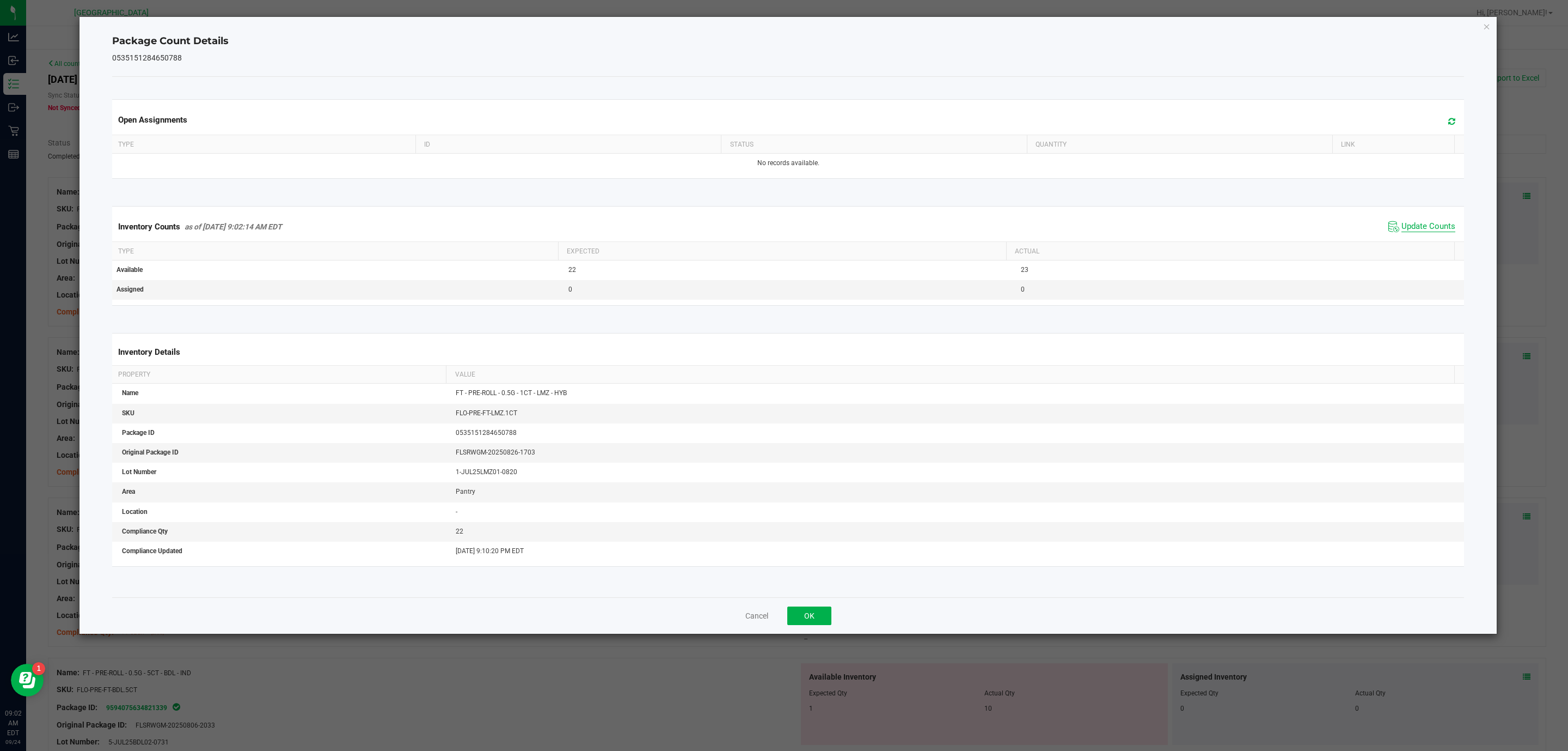
click at [1410, 230] on span "Update Counts" at bounding box center [1428, 227] width 54 height 11
click at [830, 605] on div "Cancel OK" at bounding box center [788, 615] width 1353 height 37
click at [825, 621] on button "OK" at bounding box center [809, 616] width 44 height 18
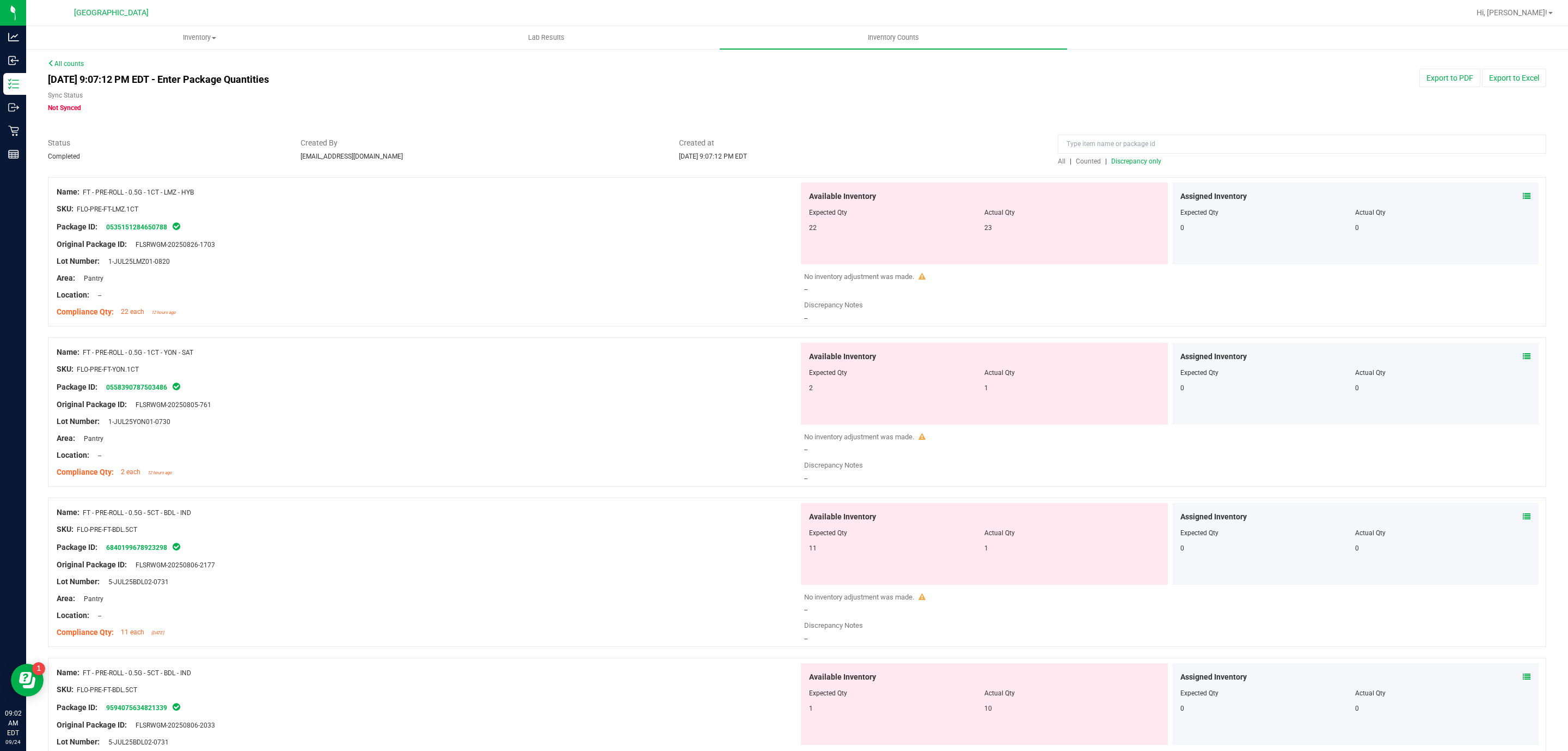
click at [964, 252] on div "Available Inventory Expected Qty Actual Qty 22 23" at bounding box center [984, 224] width 367 height 82
click at [995, 280] on div "No inventory adjustment was made." at bounding box center [1172, 277] width 737 height 11
click at [1514, 350] on div "Assigned Inventory Expected Qty Actual Qty 0 0" at bounding box center [1356, 384] width 367 height 82
click at [1523, 354] on icon at bounding box center [1527, 356] width 8 height 8
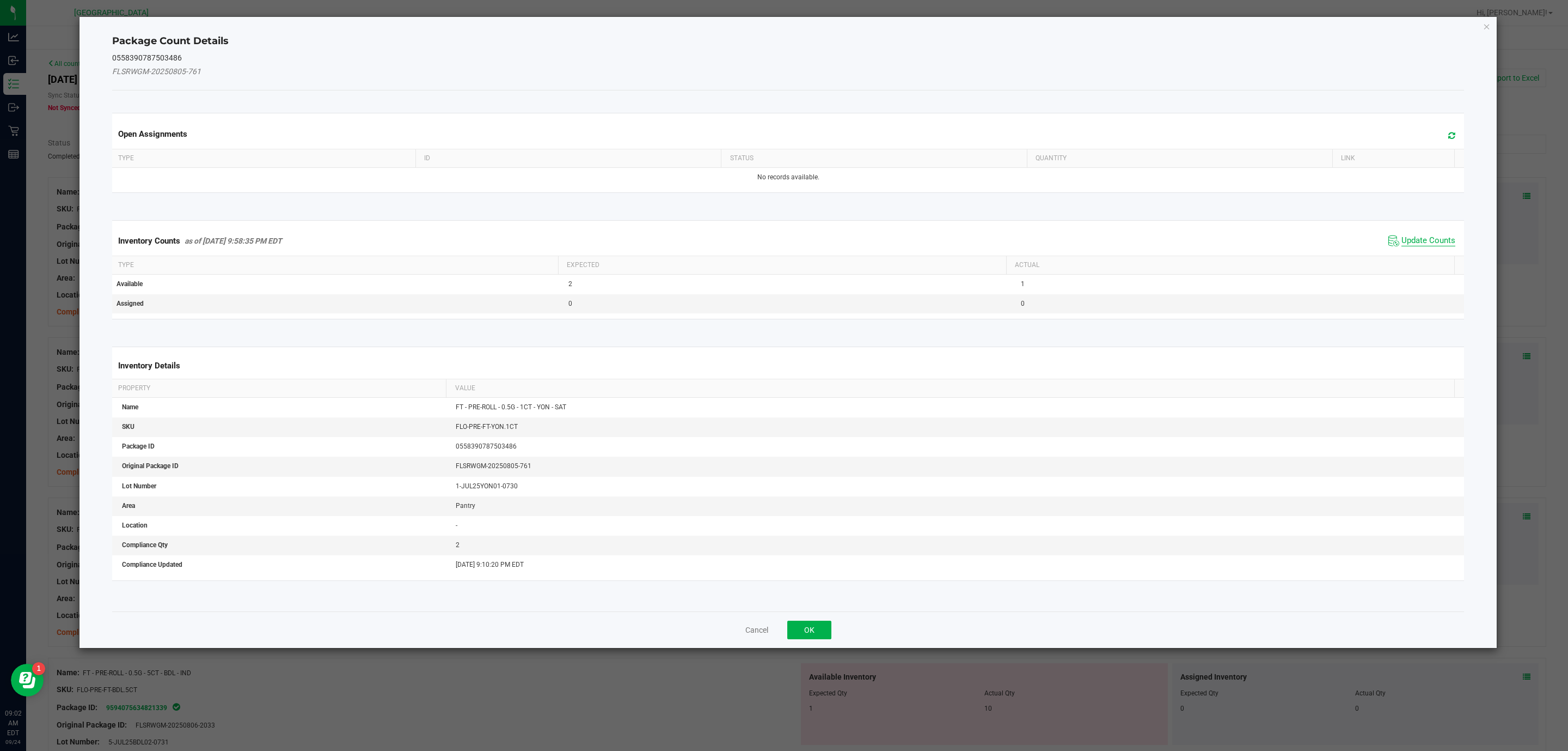
click at [1420, 245] on span "Update Counts" at bounding box center [1428, 241] width 54 height 11
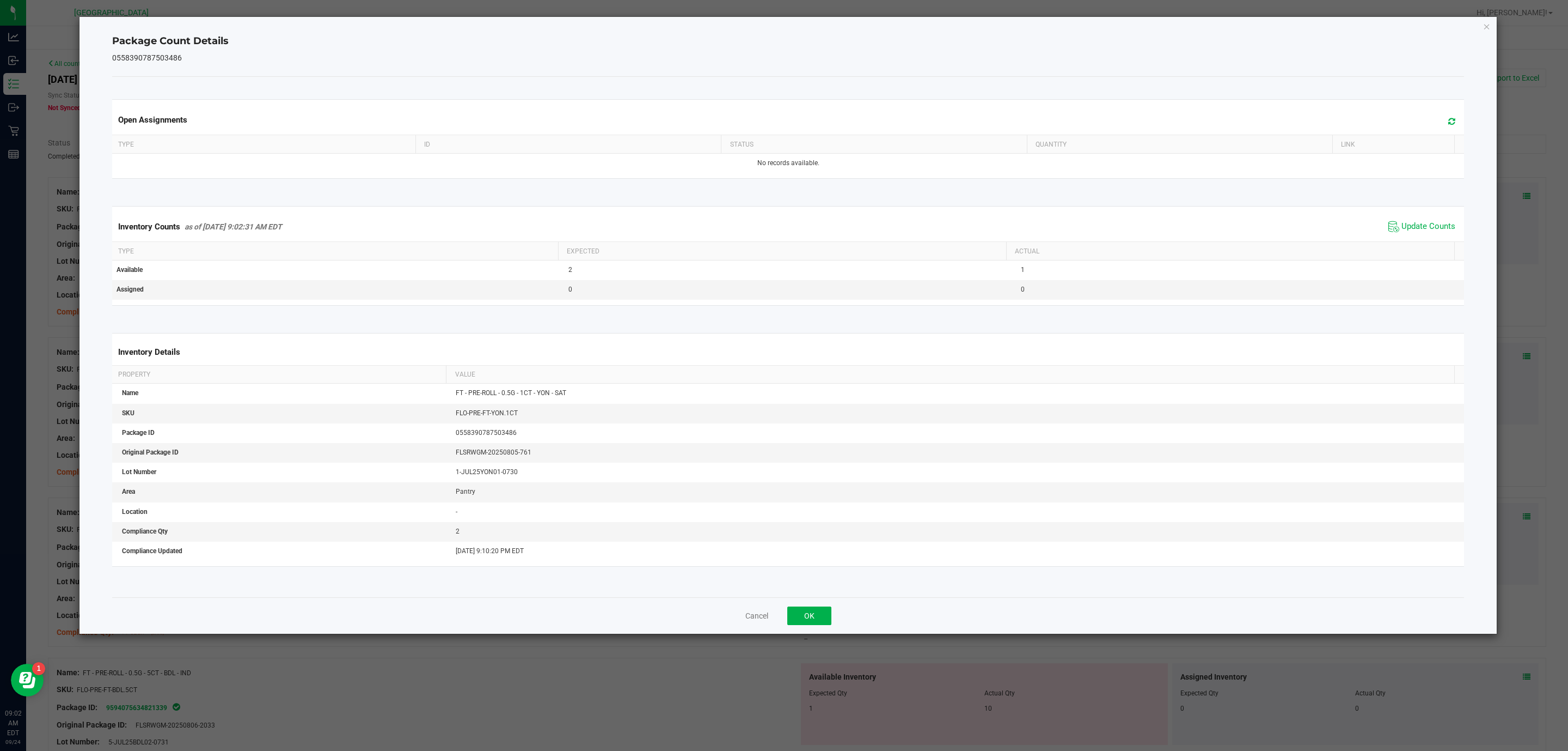
click at [1421, 235] on span "Update Counts" at bounding box center [1421, 227] width 72 height 16
click at [807, 612] on button "OK" at bounding box center [809, 616] width 44 height 18
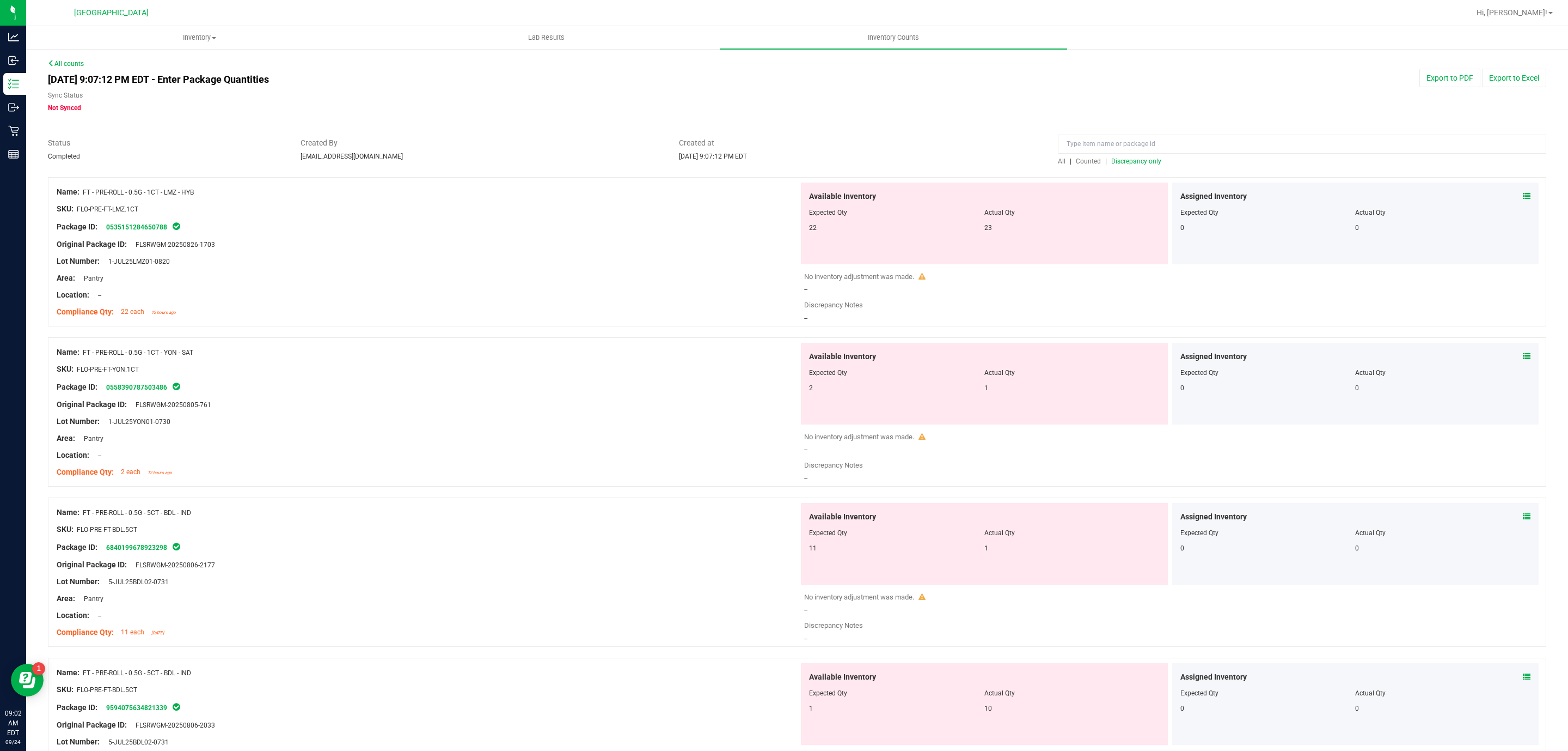
click at [1024, 415] on div "Available Inventory Expected Qty Actual Qty 2 1" at bounding box center [984, 384] width 367 height 82
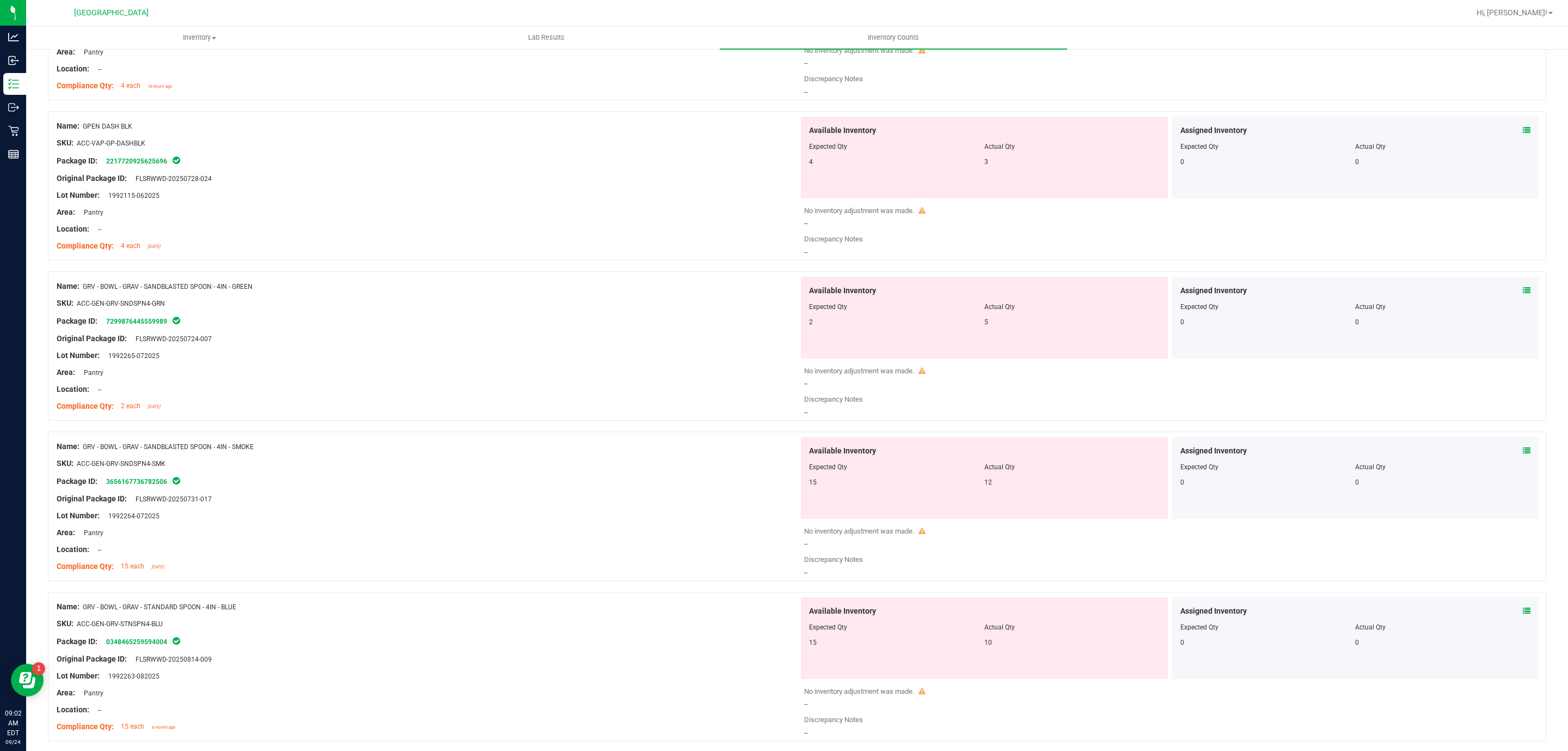
scroll to position [2676, 0]
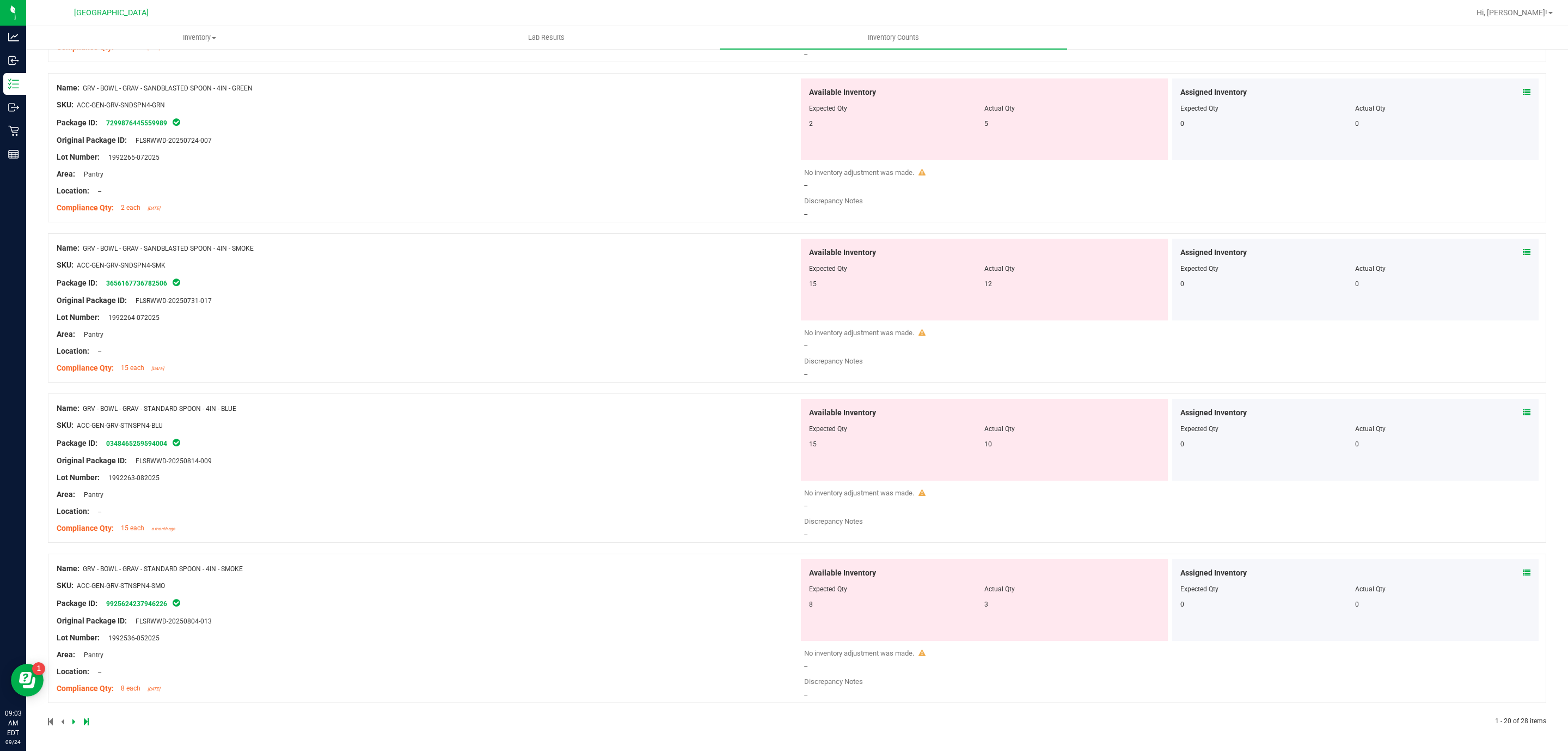
click at [136, 691] on span "8 each" at bounding box center [131, 688] width 19 height 8
click at [221, 677] on div at bounding box center [427, 680] width 742 height 5
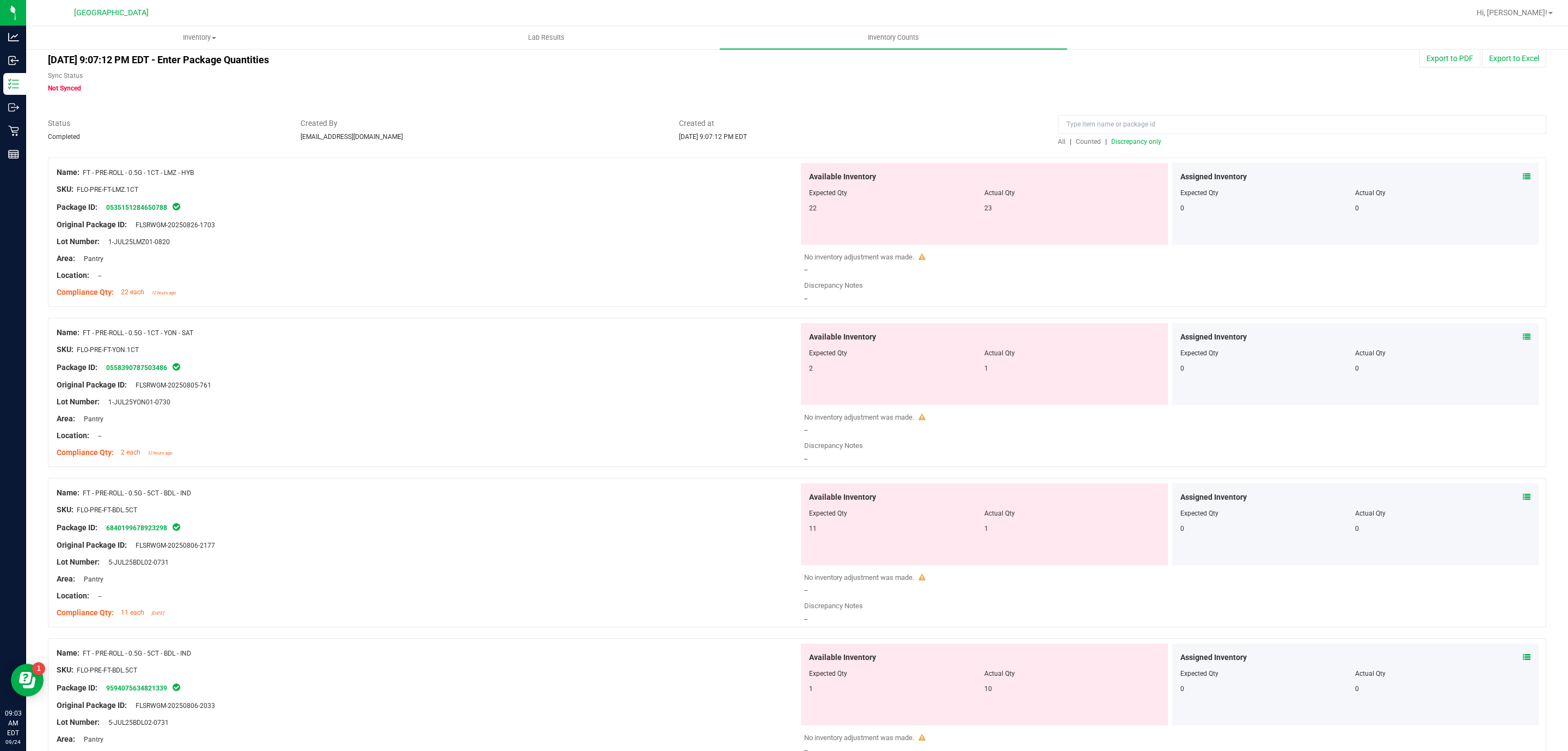
scroll to position [0, 0]
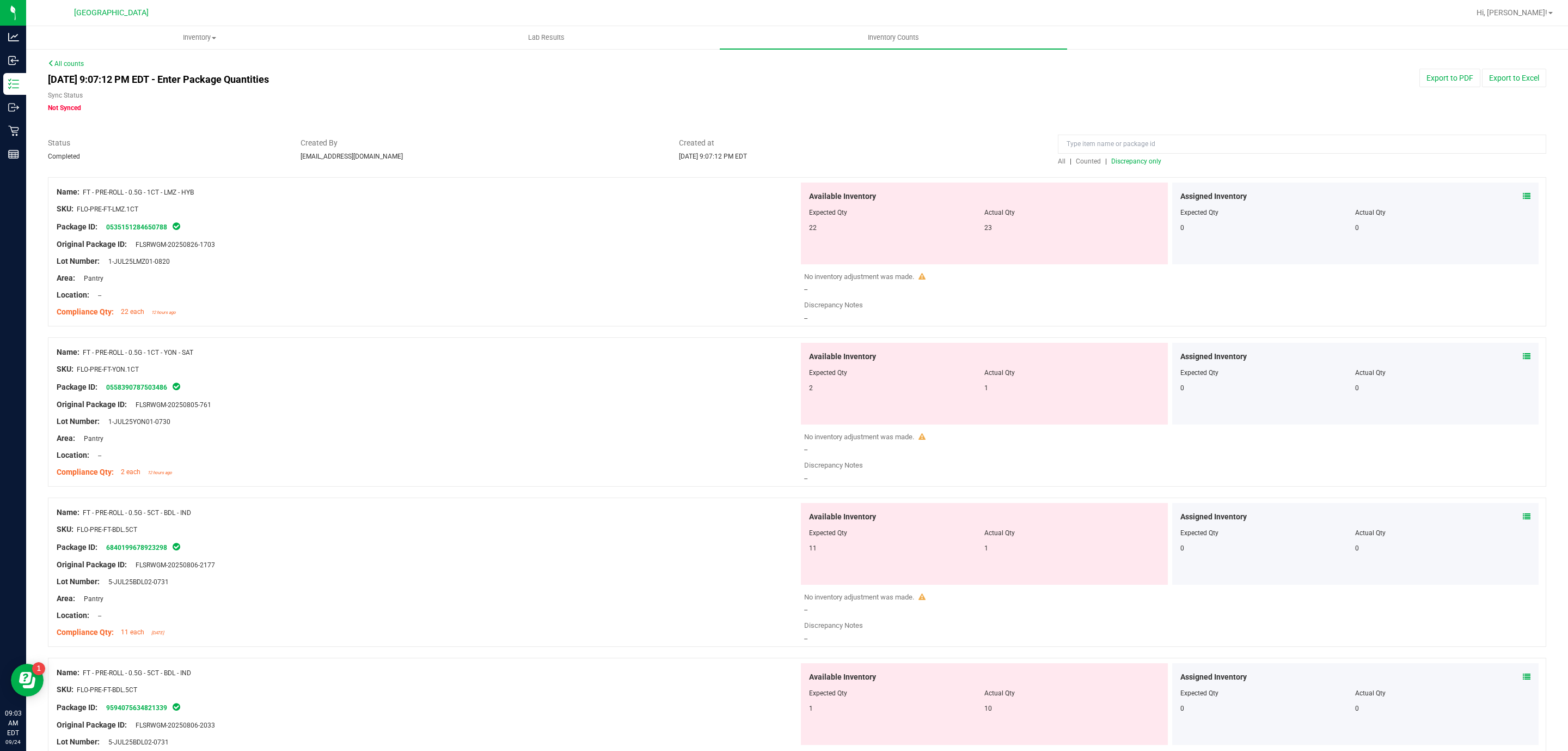
click at [1058, 157] on span "All" at bounding box center [1062, 161] width 8 height 8
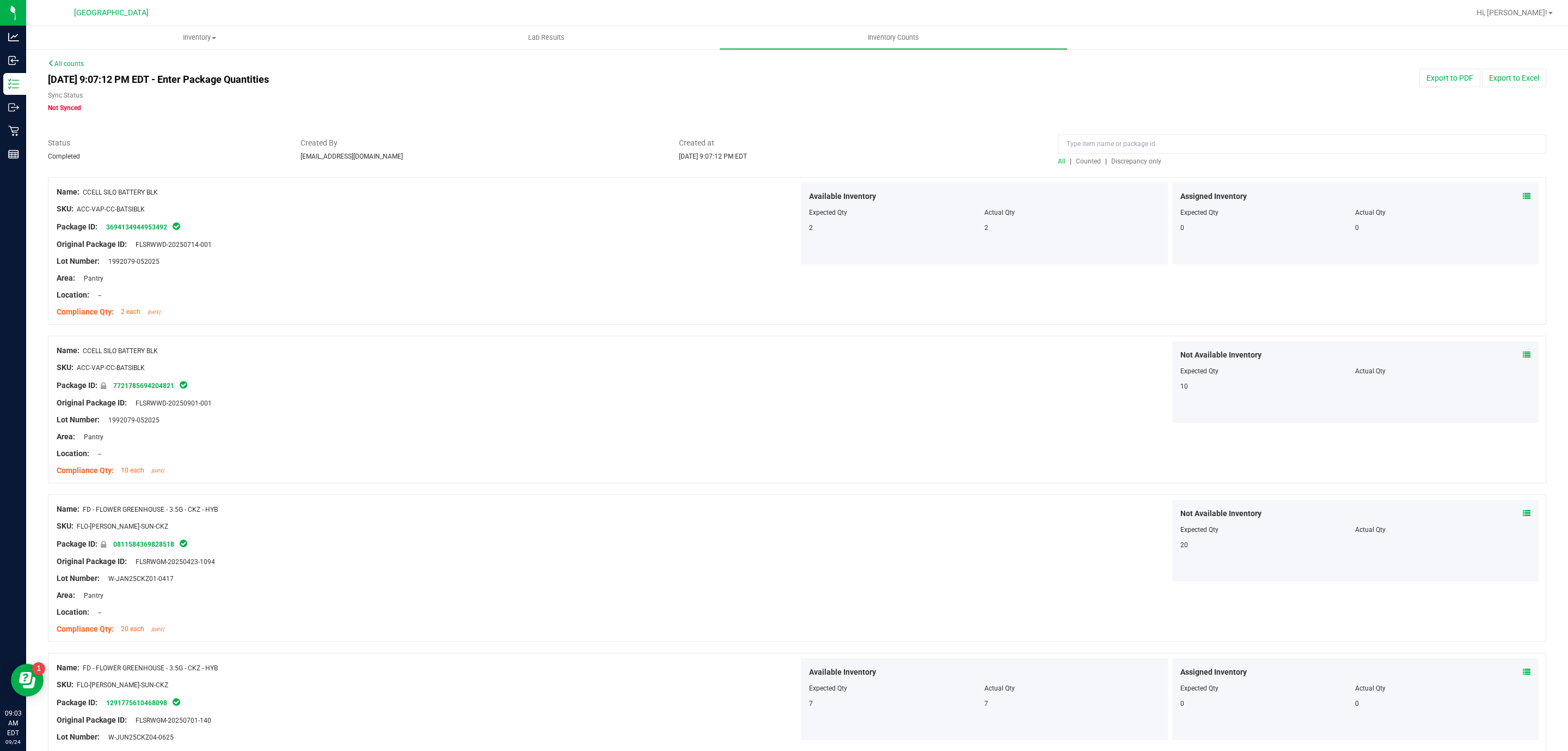
click at [1523, 191] on span at bounding box center [1527, 196] width 8 height 12
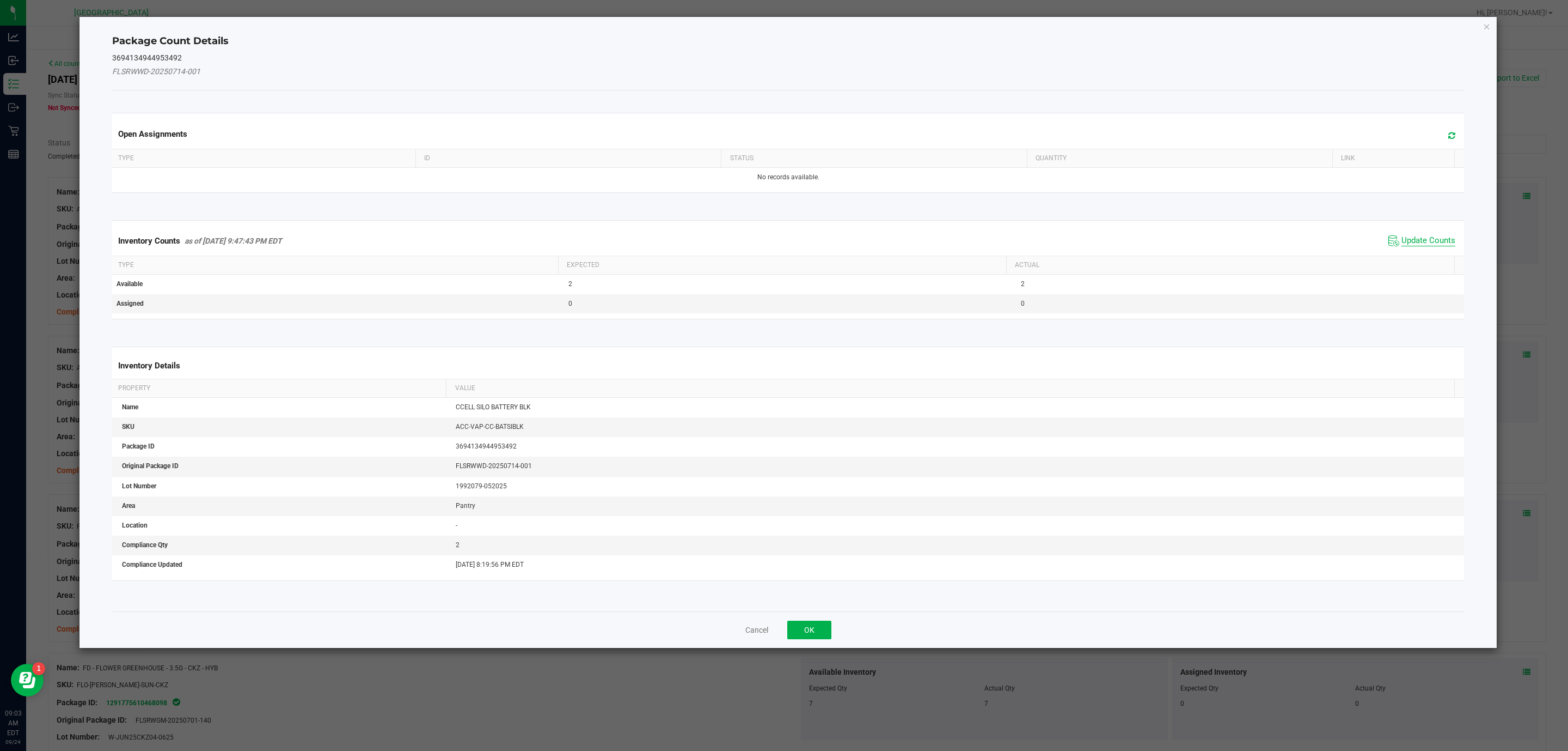
click at [1406, 242] on span "Update Counts" at bounding box center [1428, 241] width 54 height 11
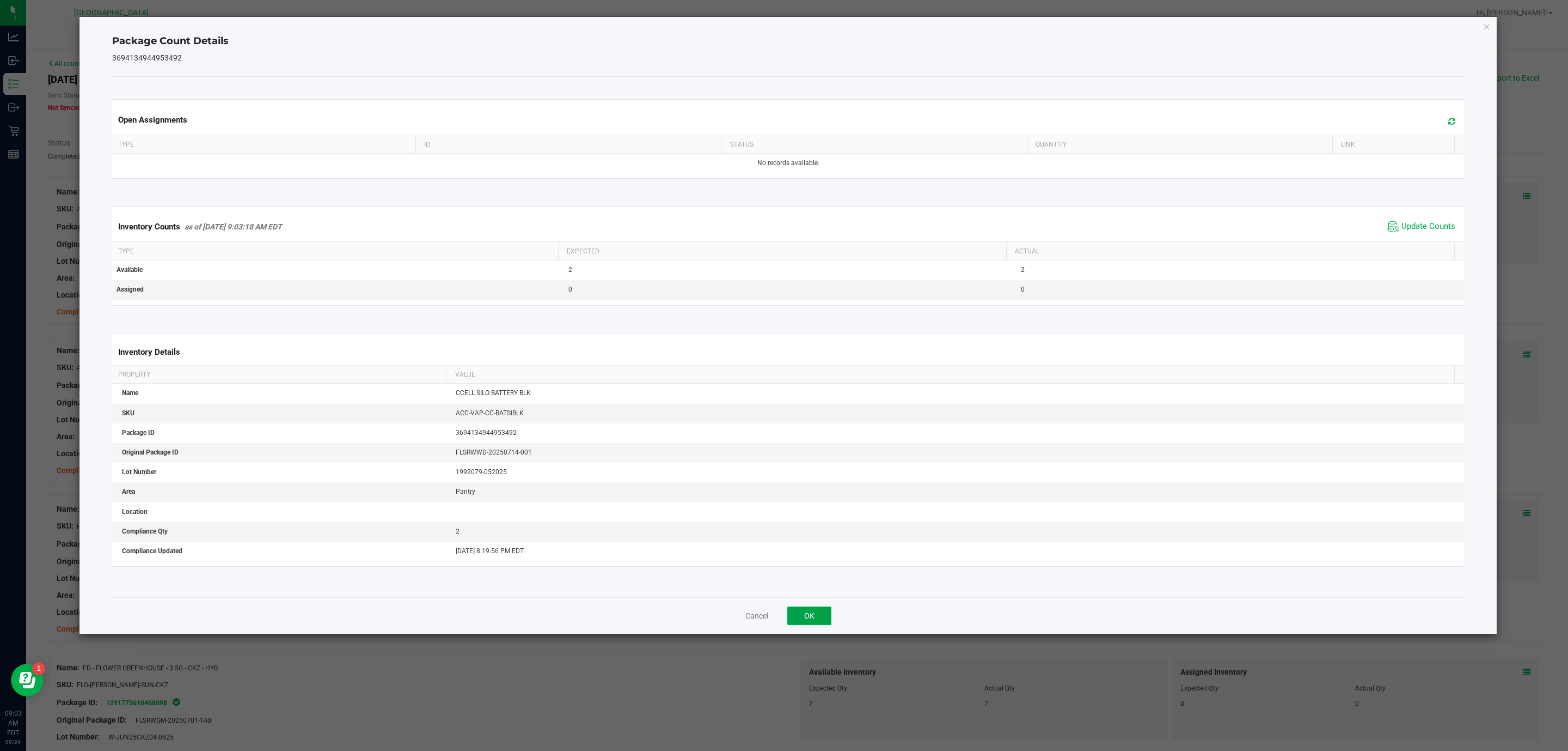
click at [804, 622] on button "OK" at bounding box center [809, 616] width 44 height 18
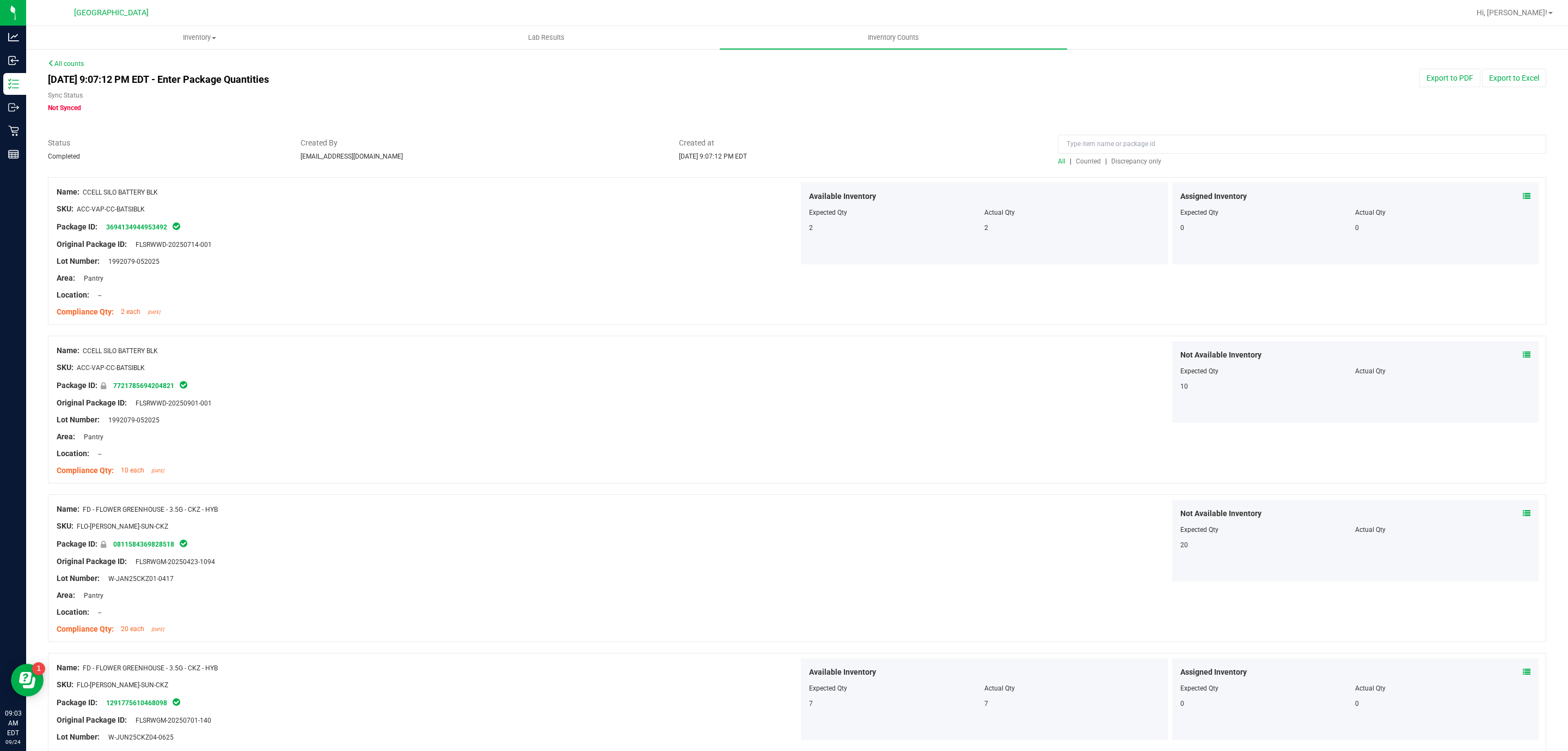
click at [926, 567] on div "Not Available Inventory Expected Qty Actual Qty 20" at bounding box center [1169, 540] width 742 height 82
click at [1119, 158] on span "Discrepancy only" at bounding box center [1136, 161] width 50 height 8
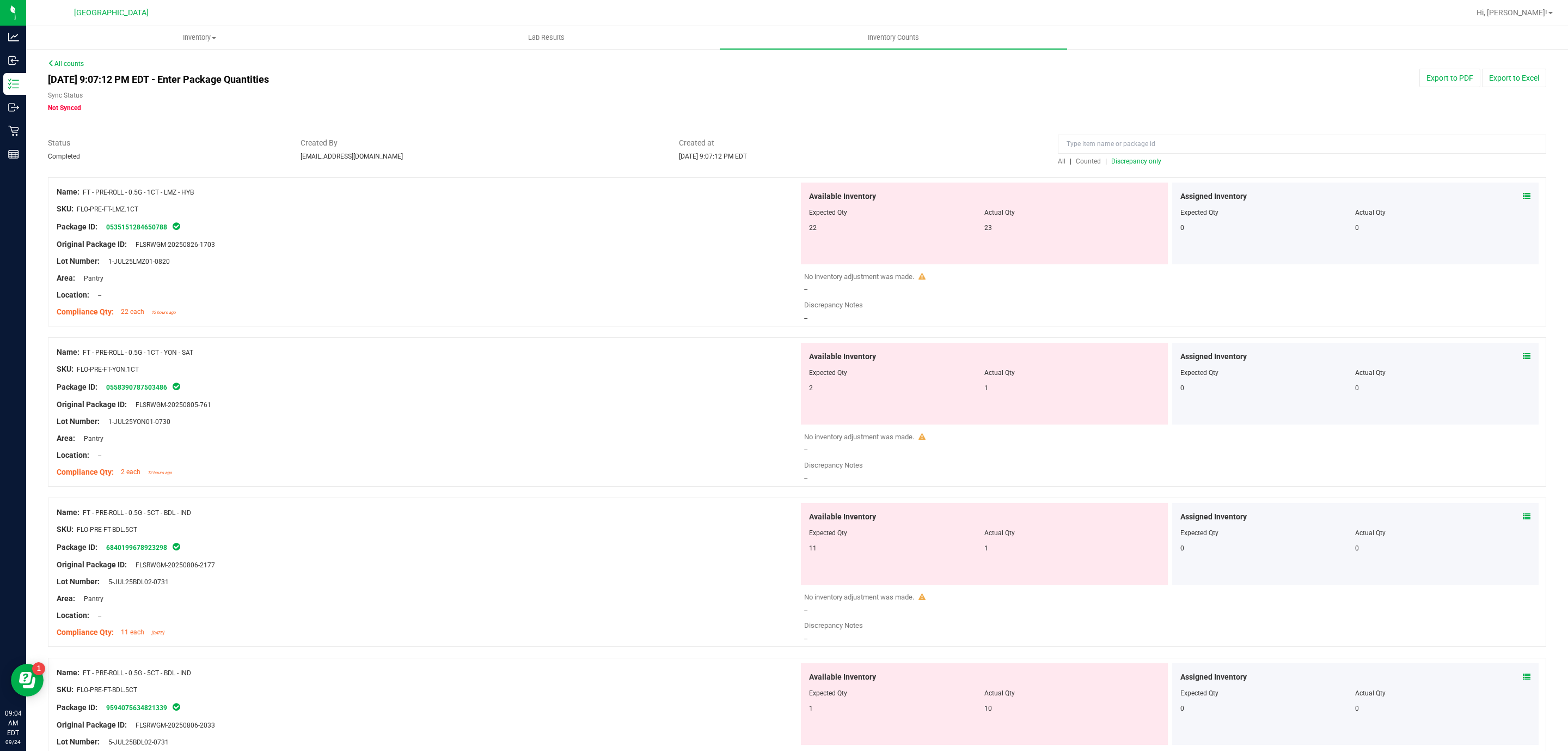
click at [944, 288] on div "No inventory adjustment was made. --" at bounding box center [1172, 283] width 737 height 23
click at [1523, 193] on icon at bounding box center [1527, 196] width 8 height 8
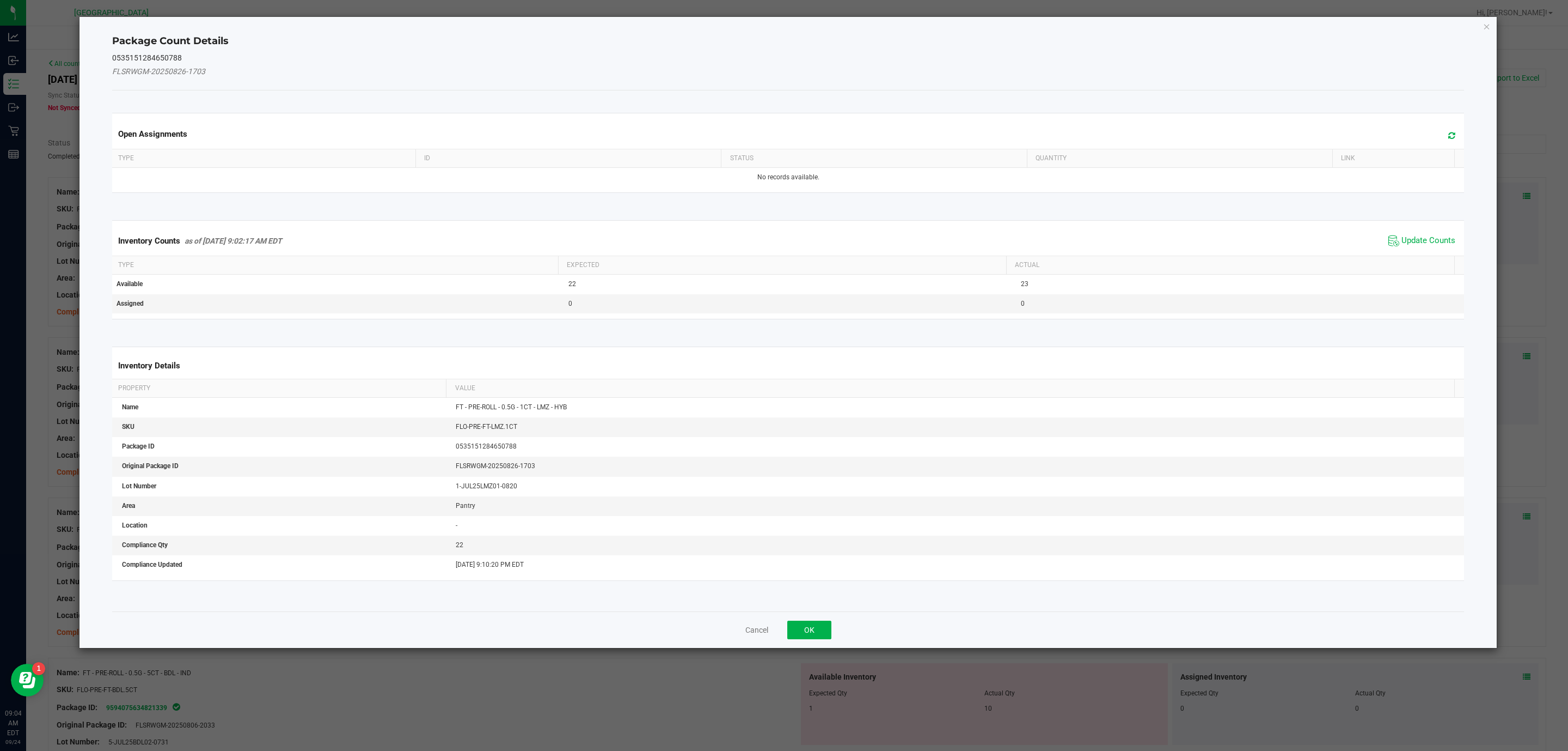
click at [1430, 237] on span "Update Counts" at bounding box center [1421, 241] width 72 height 16
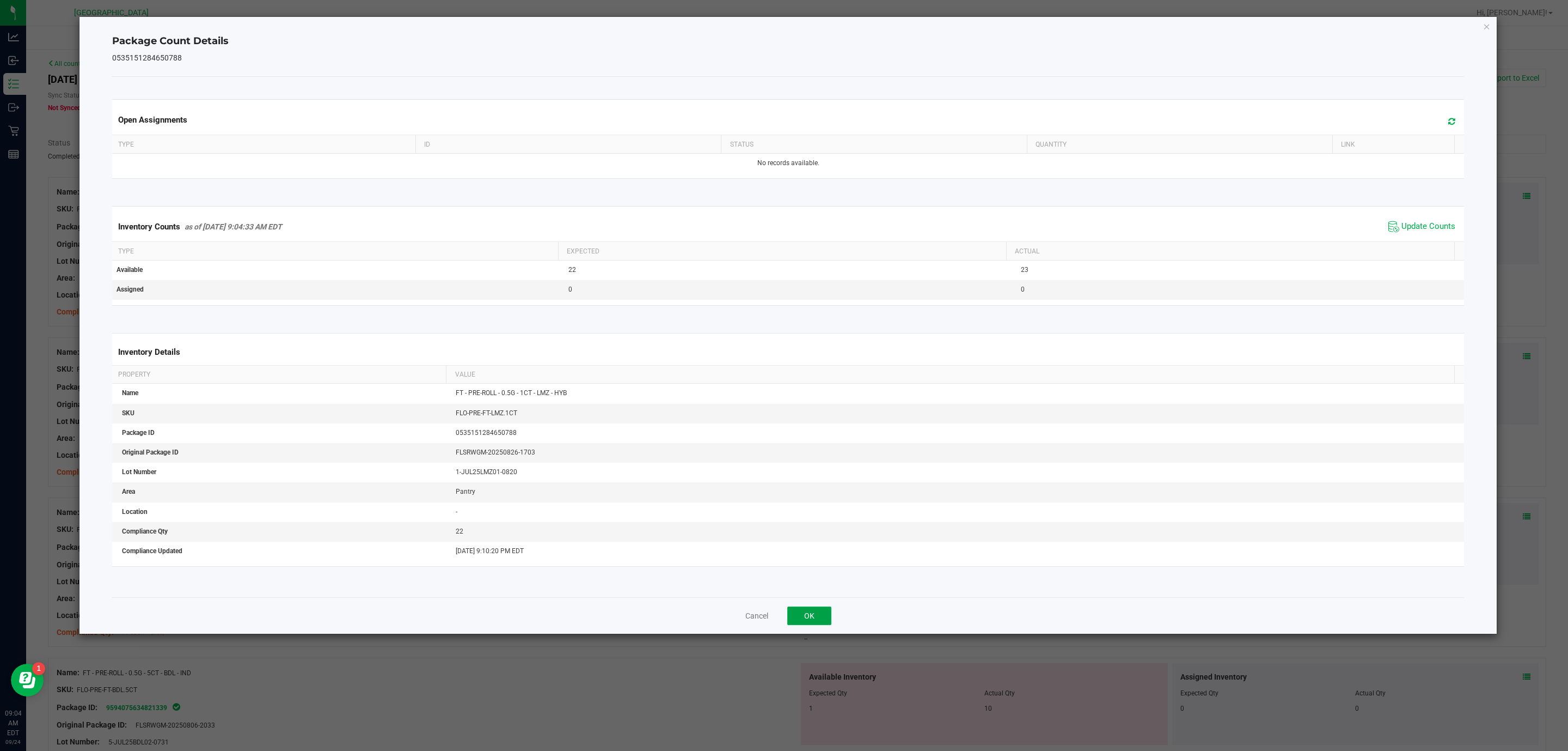
click at [817, 625] on button "OK" at bounding box center [809, 616] width 44 height 18
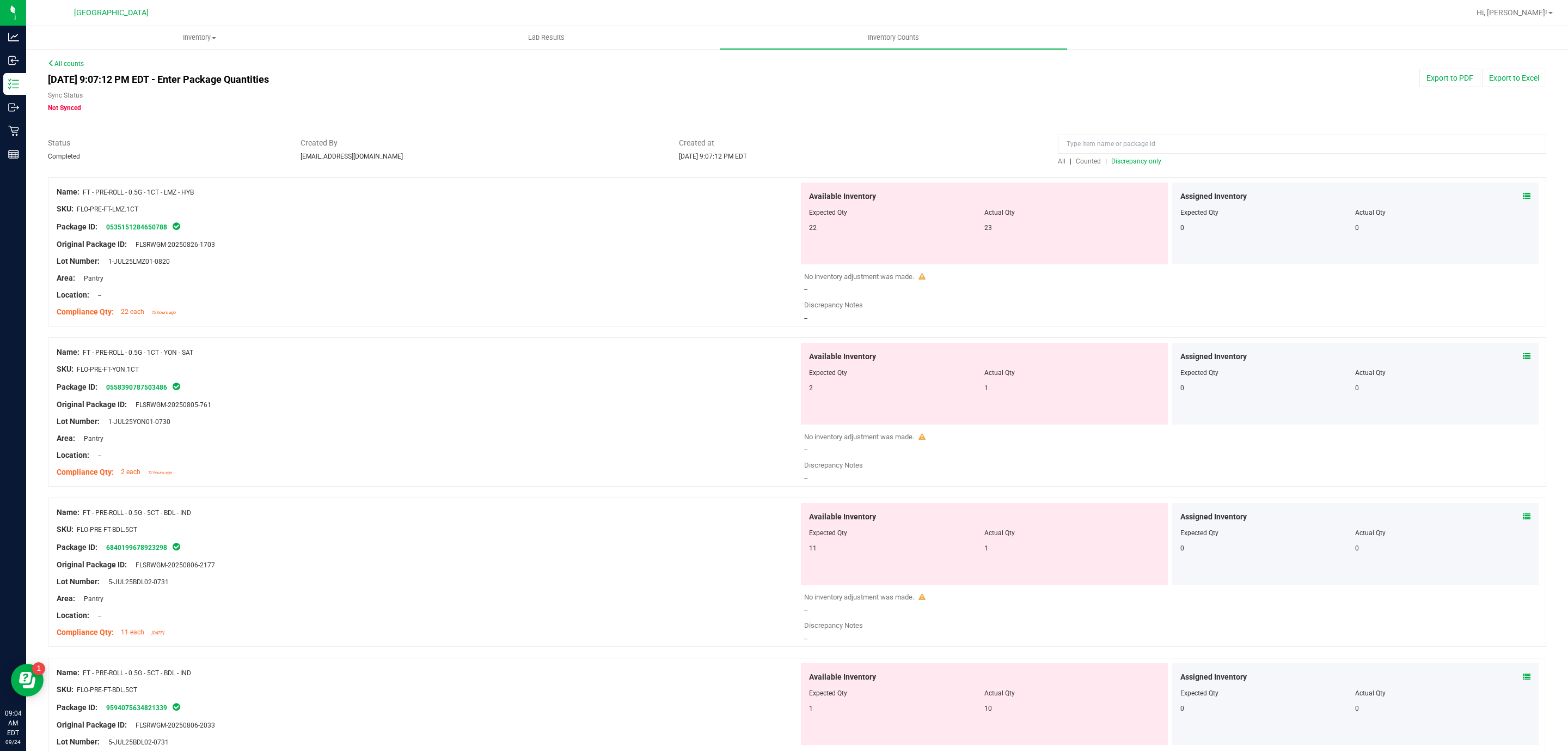
click at [1523, 362] on span at bounding box center [1527, 356] width 8 height 12
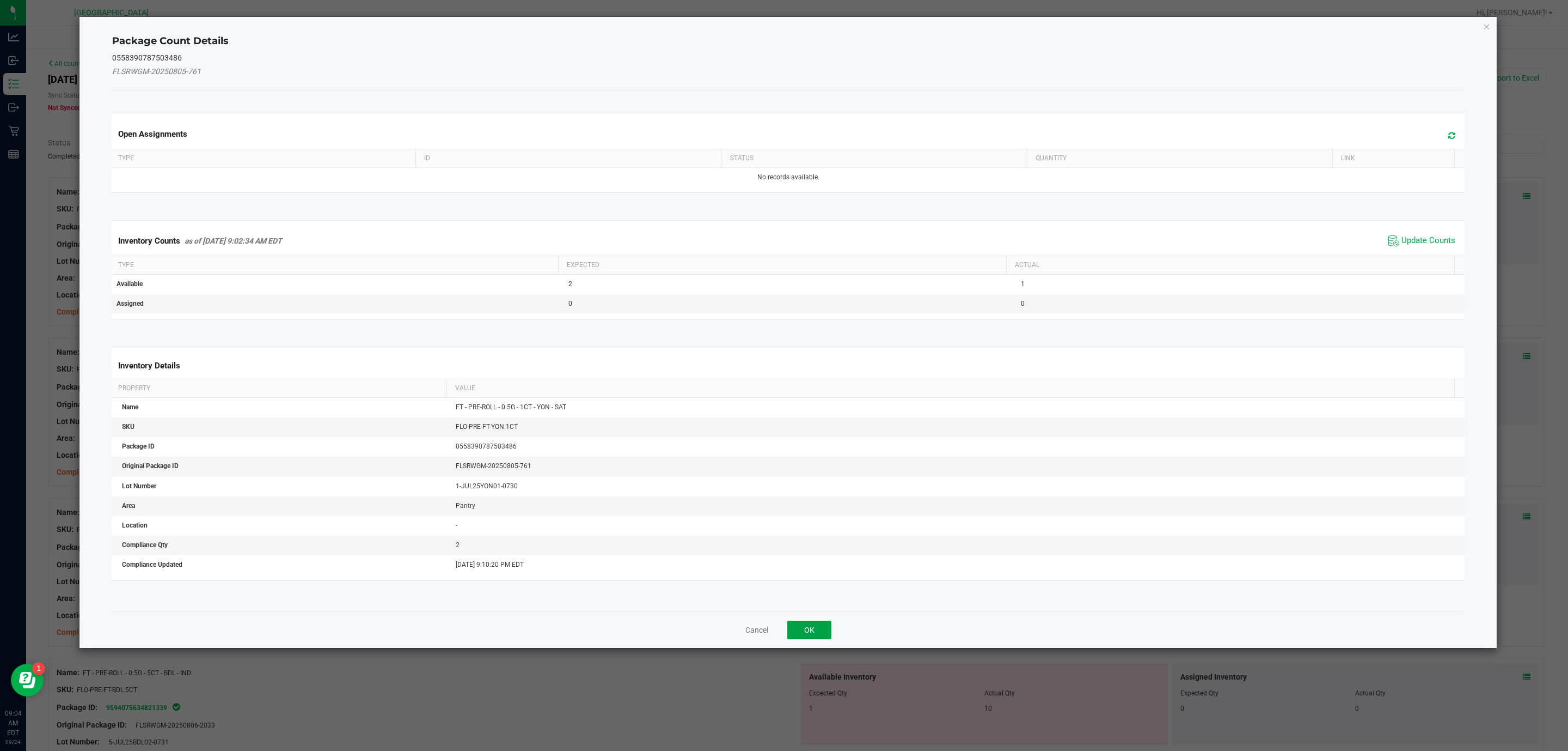
click at [811, 632] on button "OK" at bounding box center [809, 630] width 44 height 18
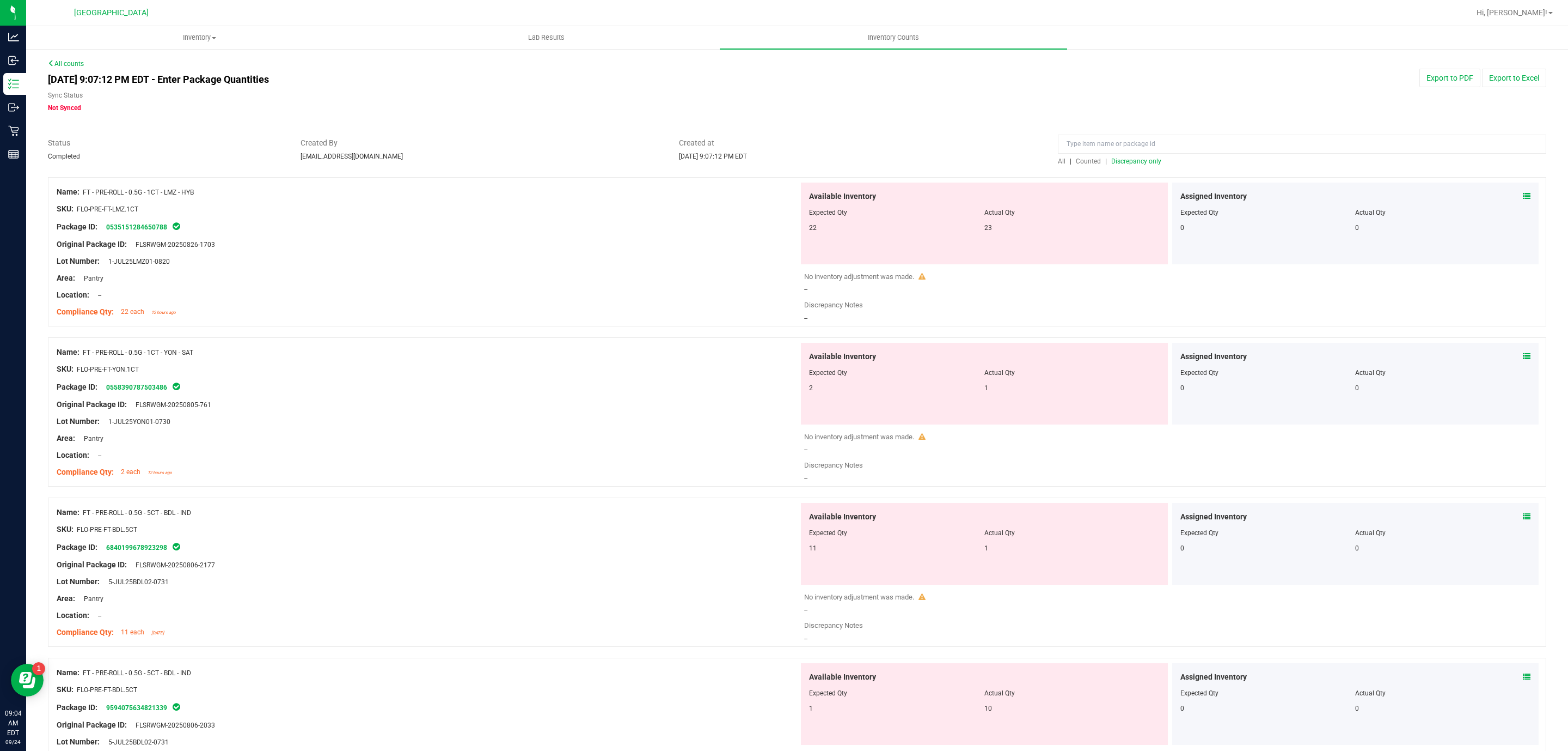
click at [1523, 515] on icon at bounding box center [1527, 517] width 8 height 8
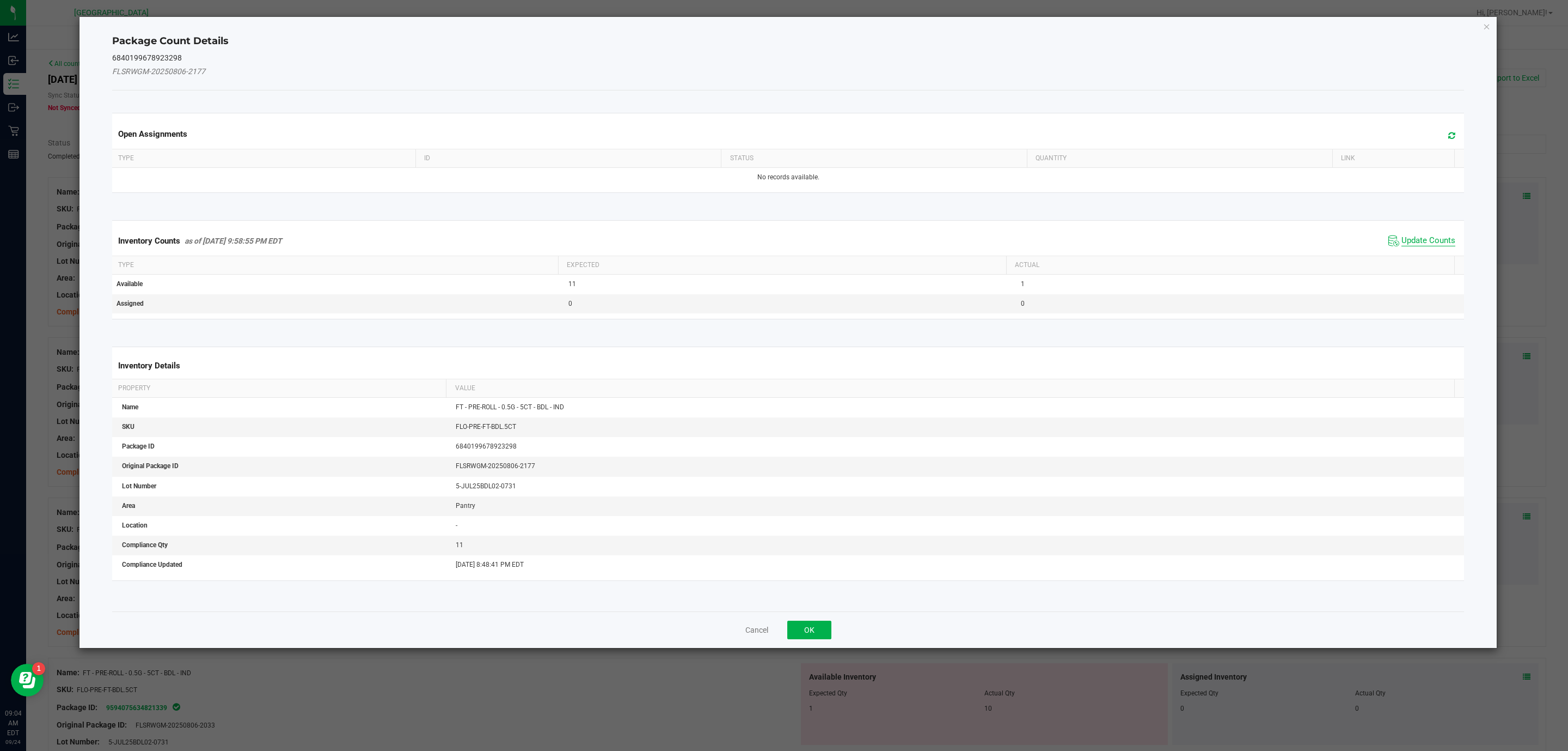
click at [1421, 246] on span "Update Counts" at bounding box center [1428, 241] width 54 height 11
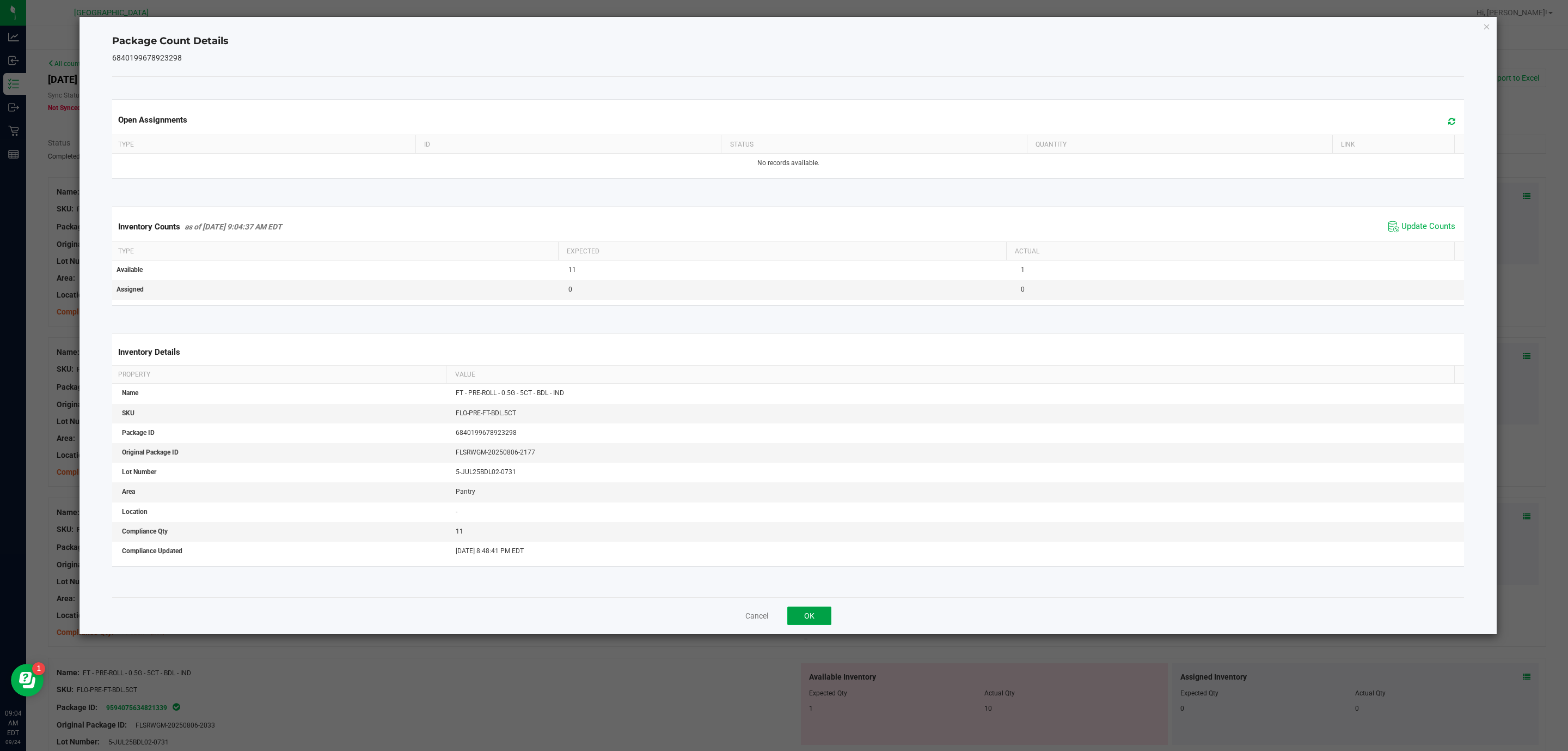
click at [820, 615] on button "OK" at bounding box center [809, 616] width 44 height 18
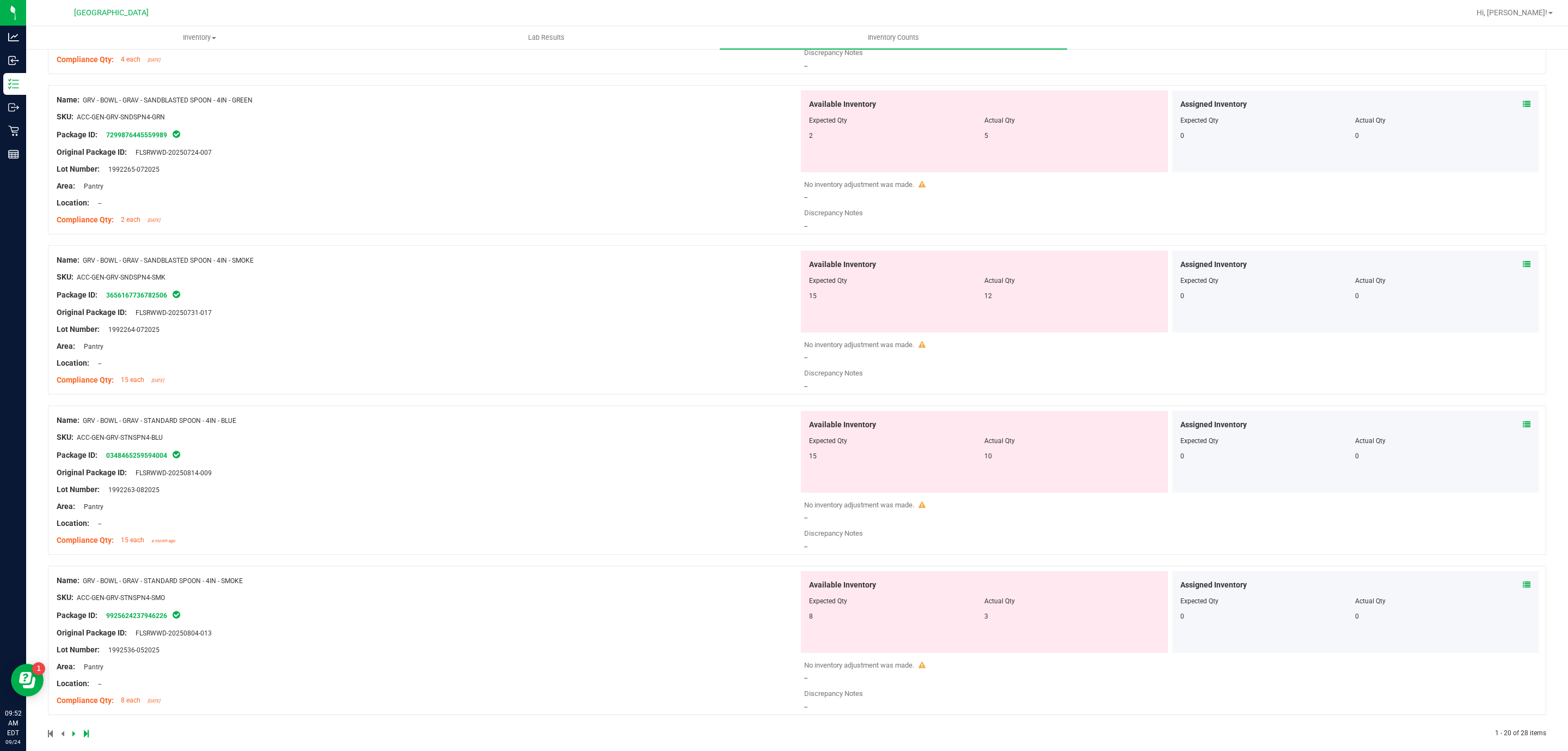
scroll to position [2676, 0]
